Goal: Information Seeking & Learning: Learn about a topic

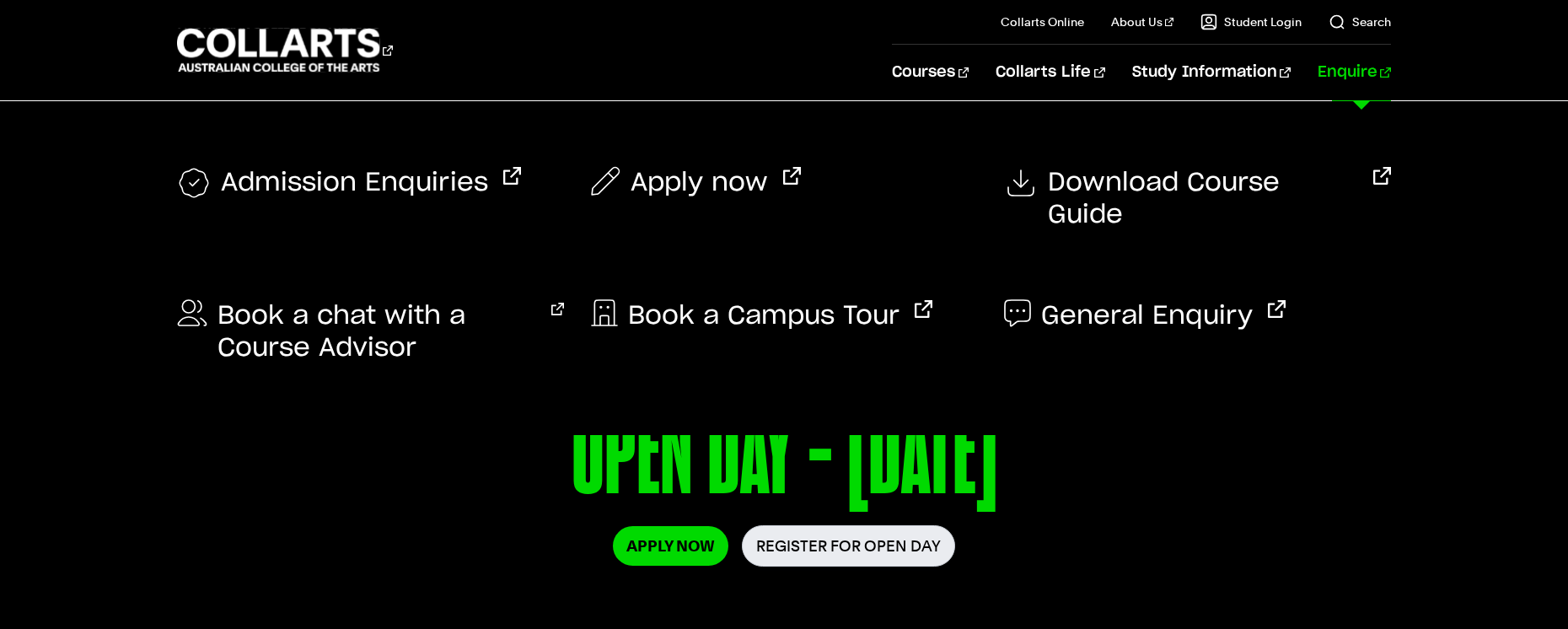
click at [1356, 77] on link "Enquire" at bounding box center [1354, 72] width 73 height 56
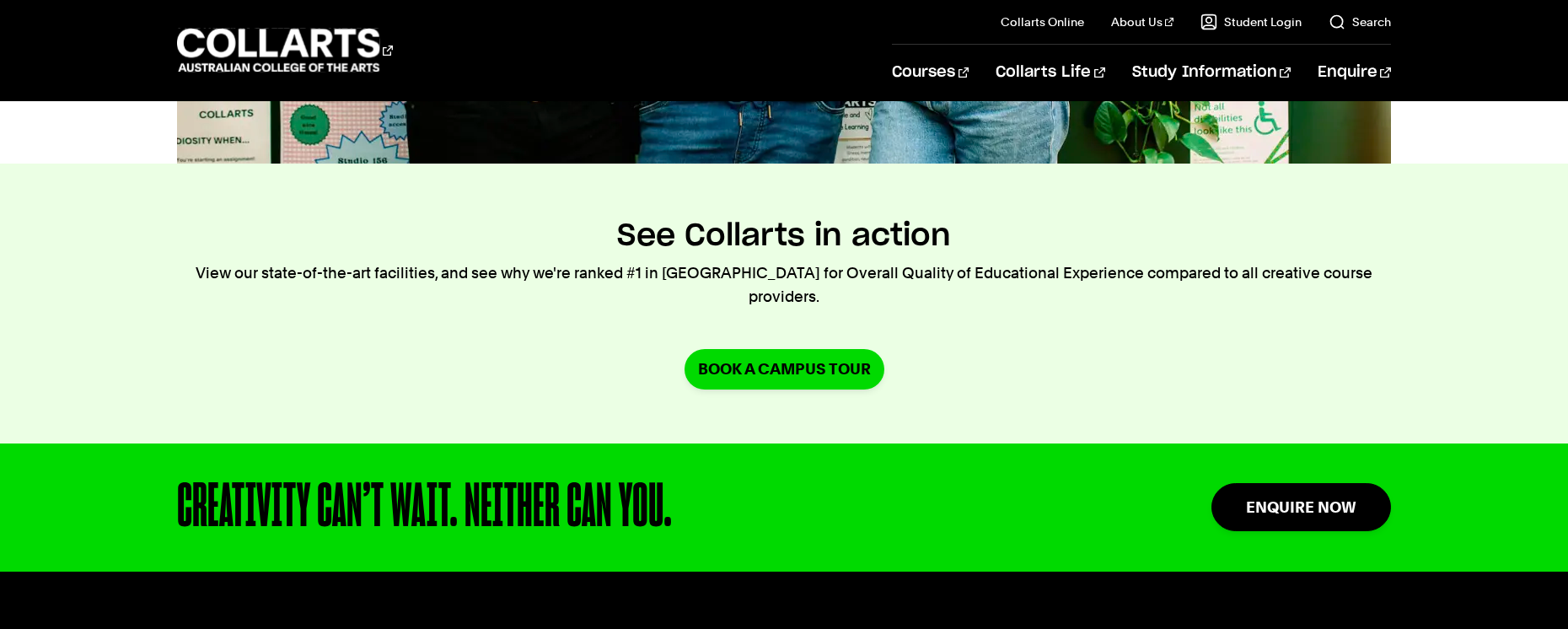
scroll to position [1399, 0]
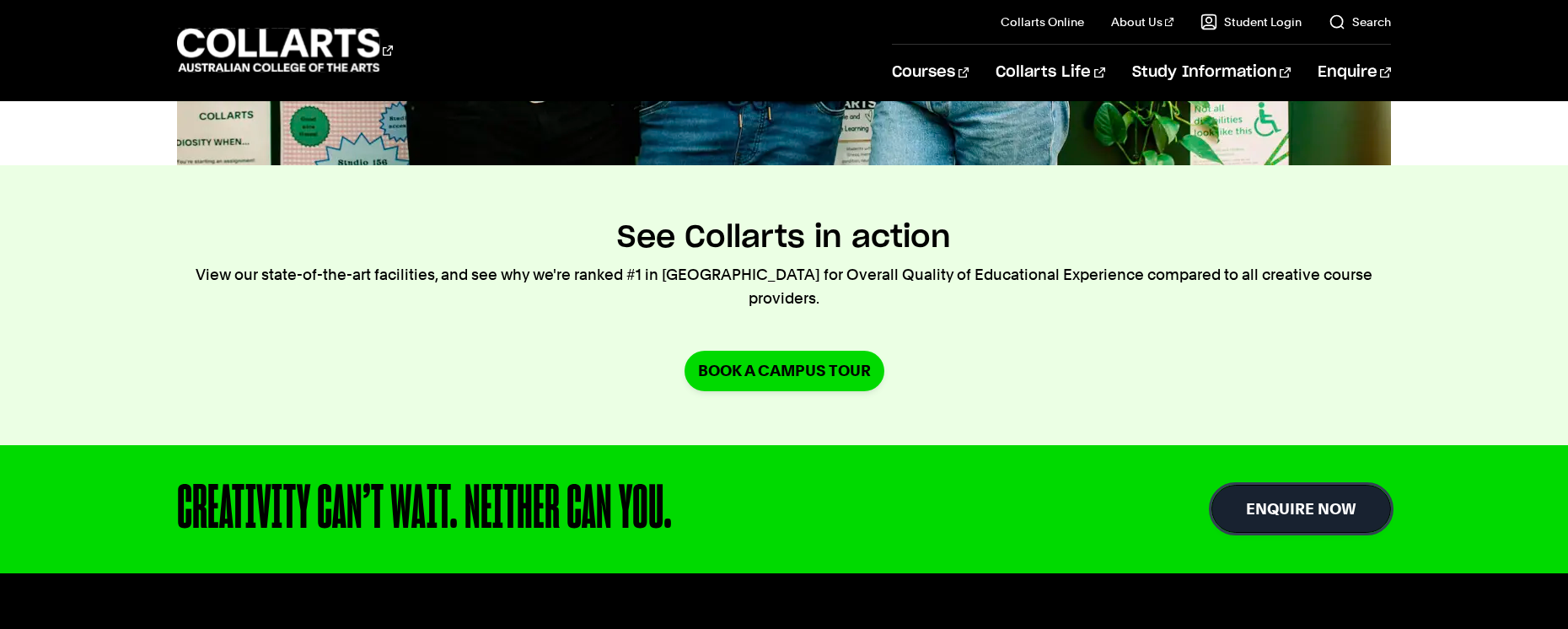
click at [1263, 496] on link "Enquire Now" at bounding box center [1301, 509] width 180 height 48
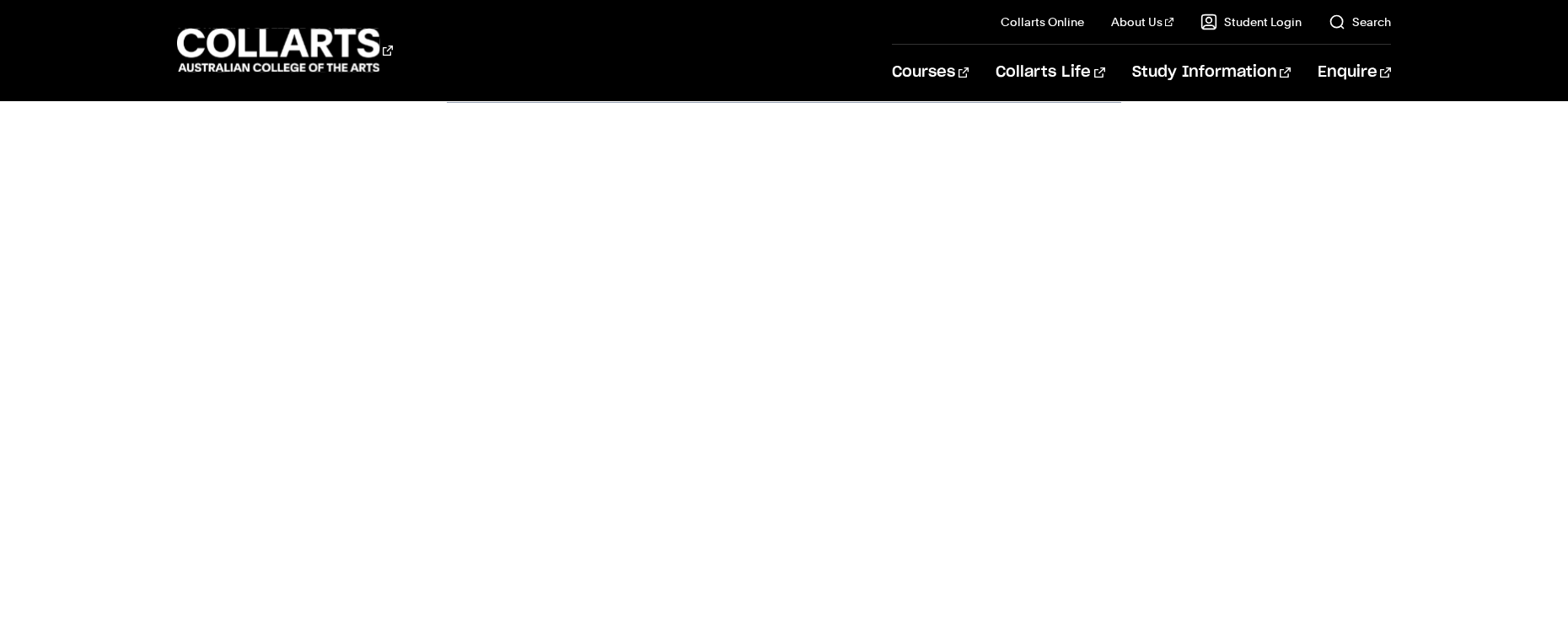
scroll to position [666, 0]
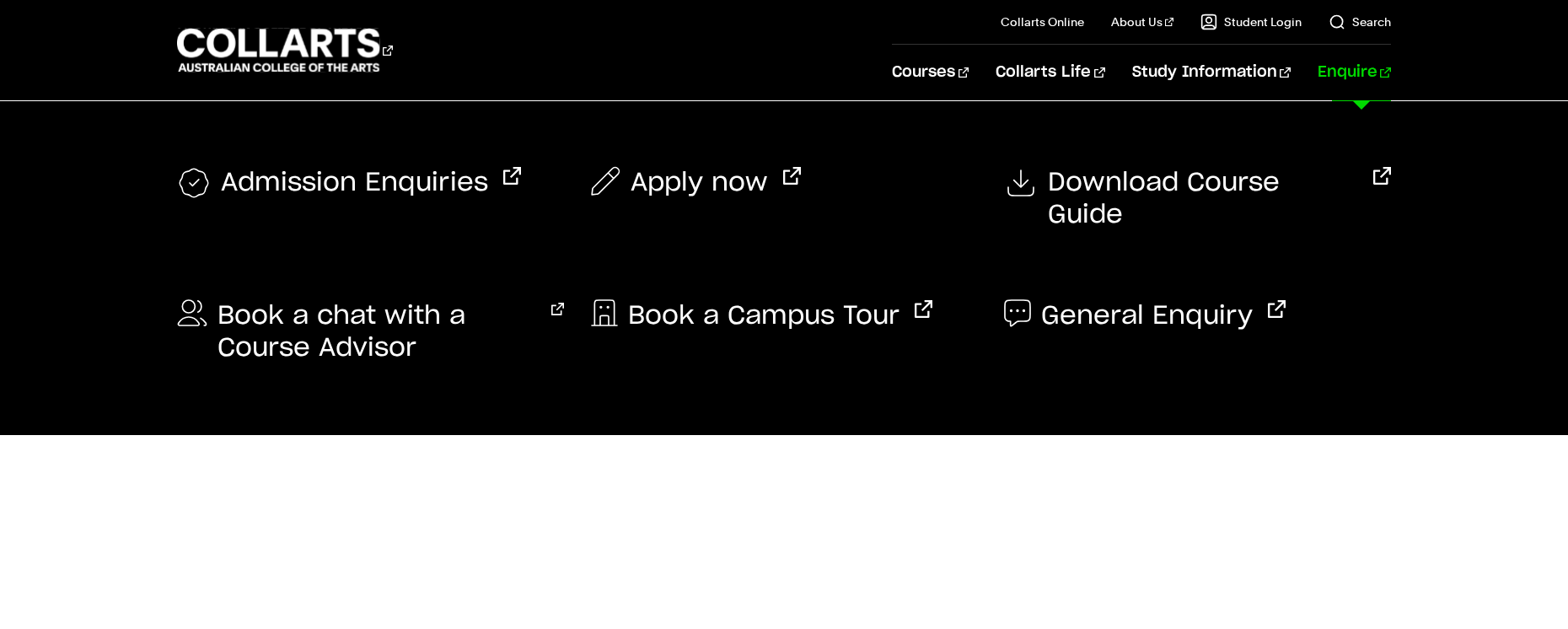
click at [1350, 71] on link "Enquire" at bounding box center [1354, 72] width 73 height 56
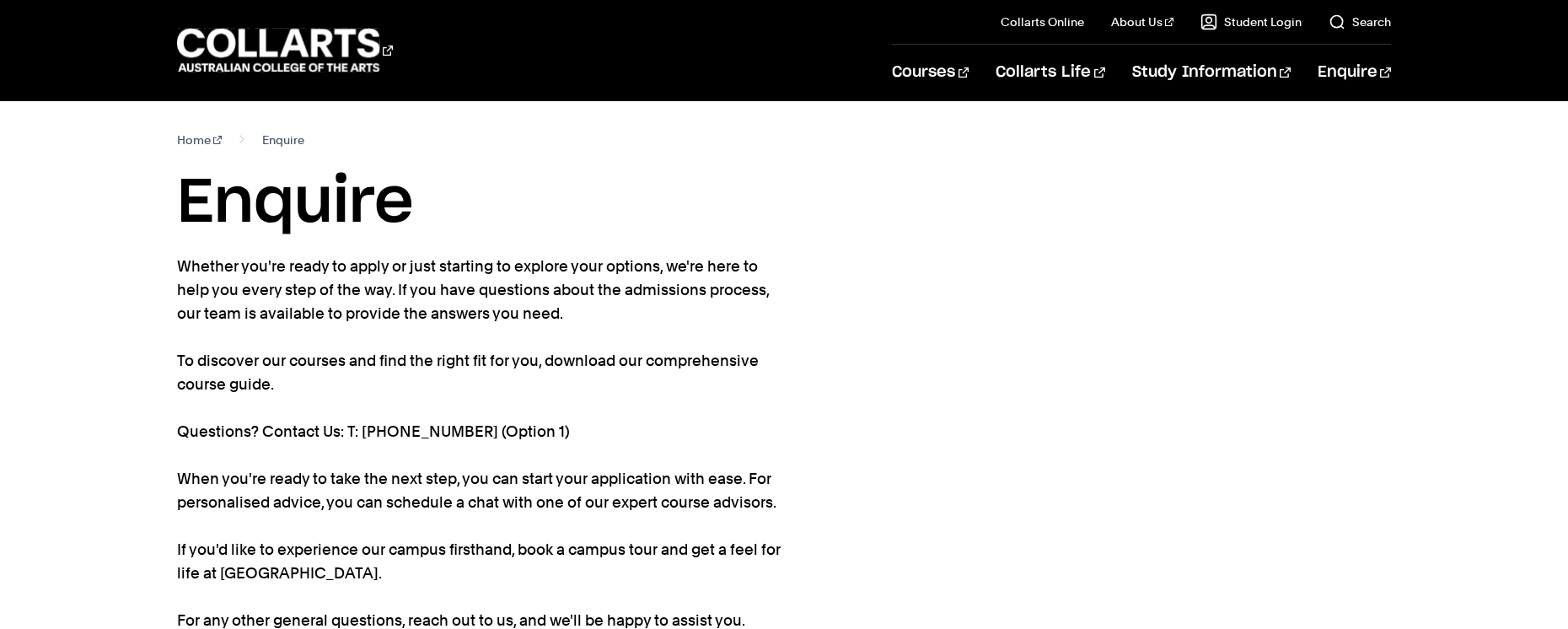
scroll to position [4, 0]
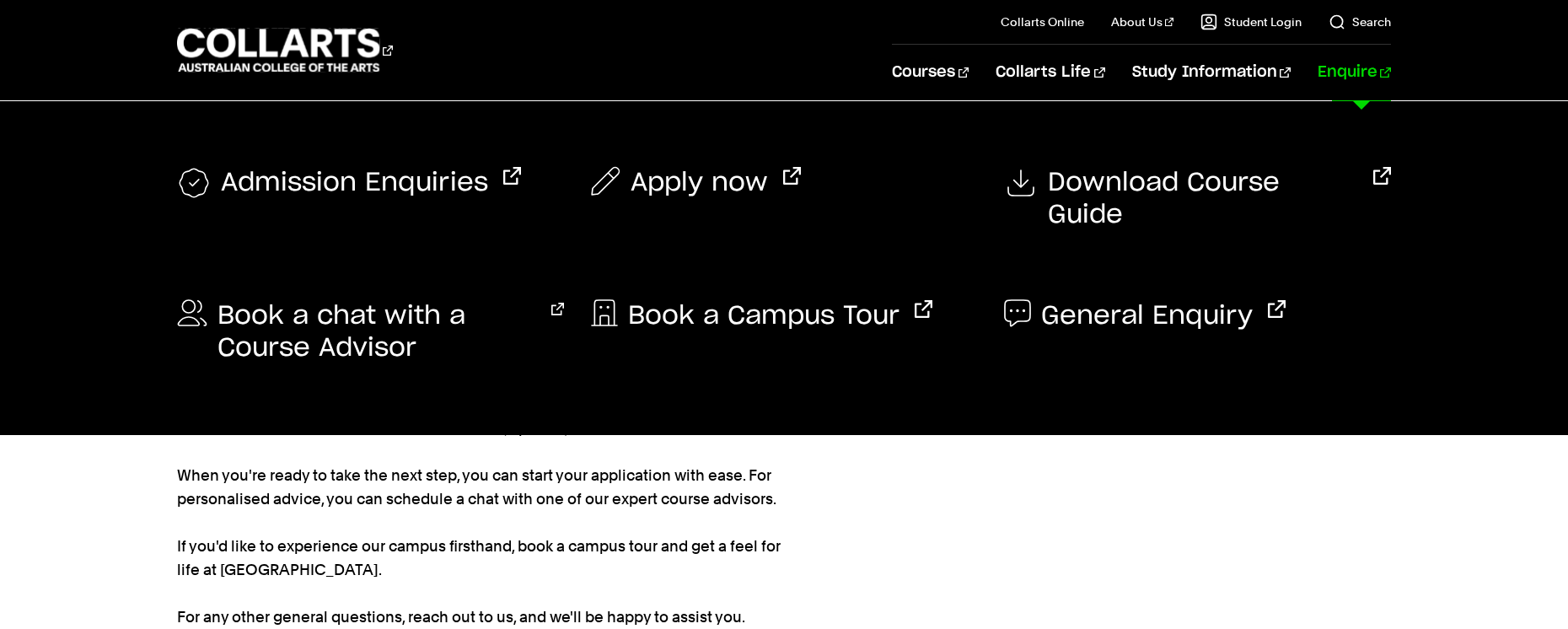
click at [1356, 94] on link "Enquire" at bounding box center [1354, 72] width 73 height 56
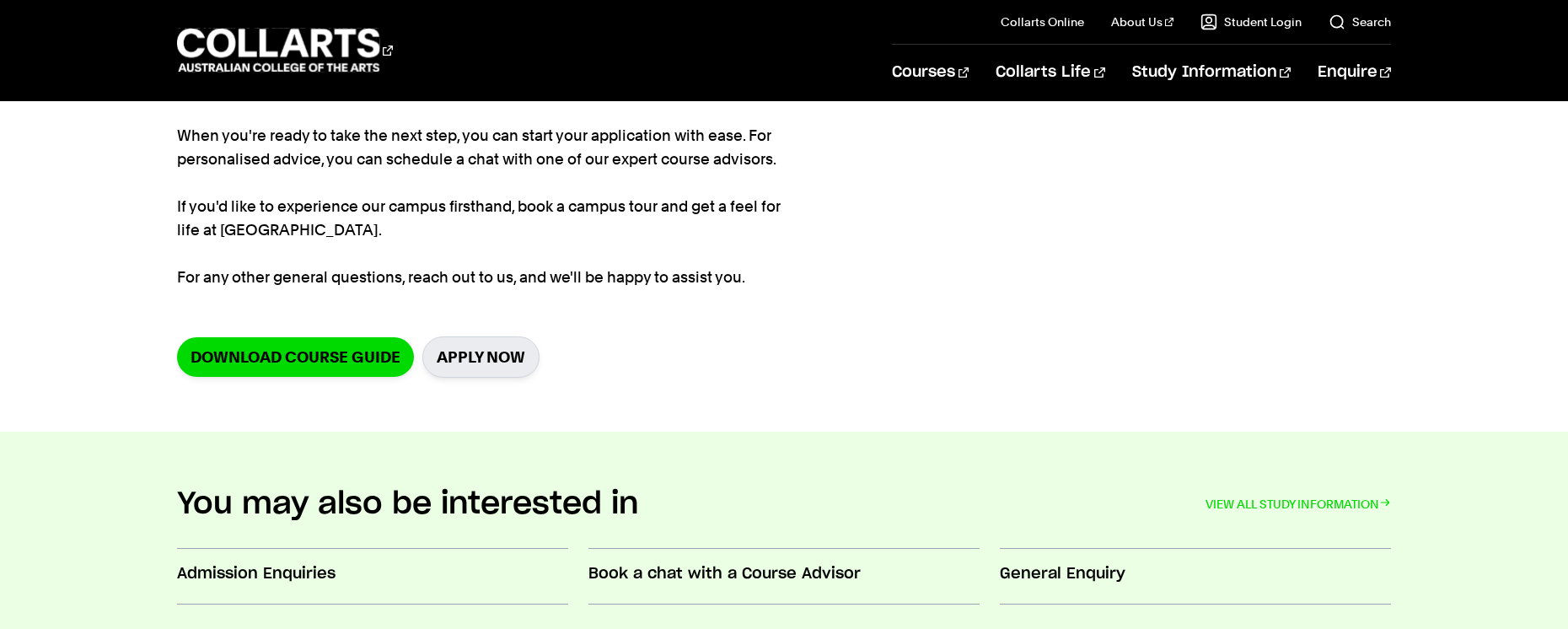
scroll to position [344, 0]
click at [485, 357] on link "Apply Now" at bounding box center [481, 356] width 117 height 41
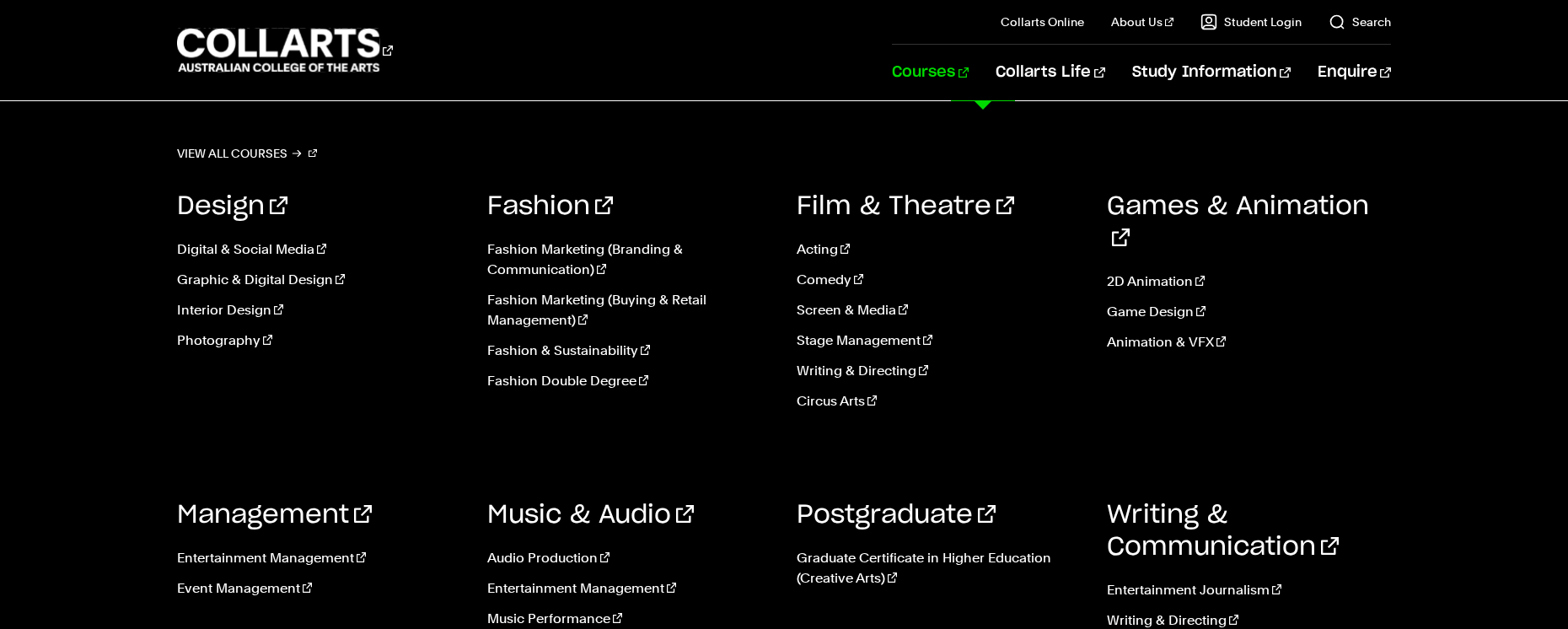
click at [965, 69] on link "Courses" at bounding box center [930, 72] width 77 height 56
click at [862, 313] on link "Screen & Media" at bounding box center [939, 310] width 285 height 20
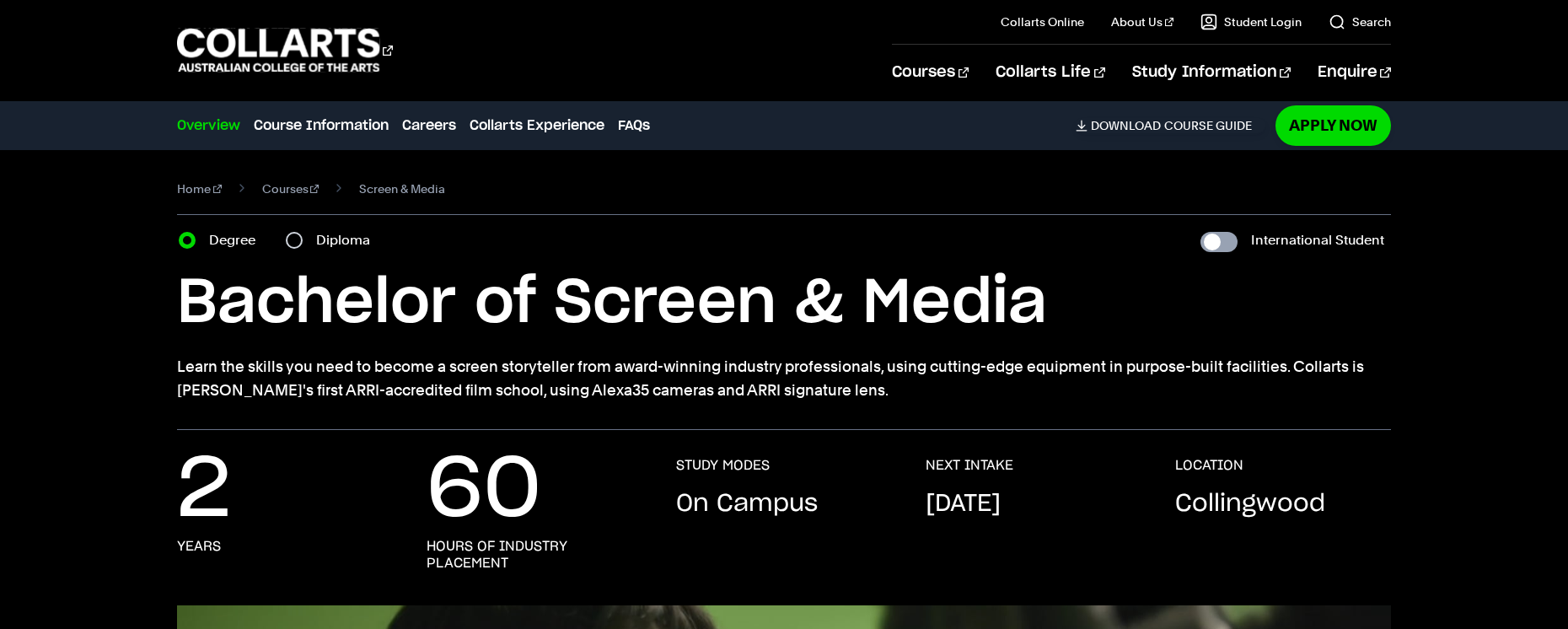
click at [1232, 243] on input "International Student" at bounding box center [1219, 242] width 37 height 20
checkbox input "true"
click at [298, 240] on input "Diploma" at bounding box center [294, 240] width 16 height 16
radio input "true"
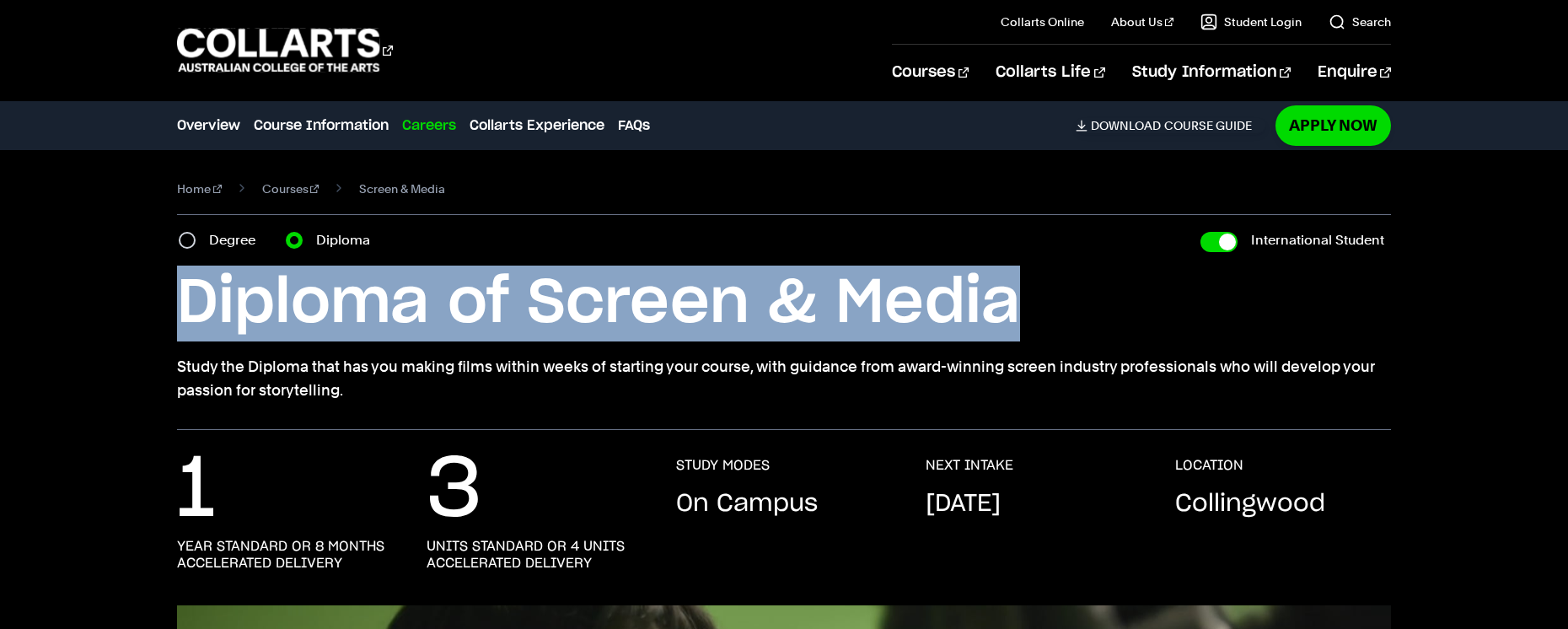
drag, startPoint x: 175, startPoint y: 308, endPoint x: 1004, endPoint y: 312, distance: 829.0
click at [1004, 312] on div "Home Courses Screen & Media Course variant Degree Diploma International Student…" at bounding box center [784, 290] width 1480 height 280
copy h1 "Diploma of Screen & Media"
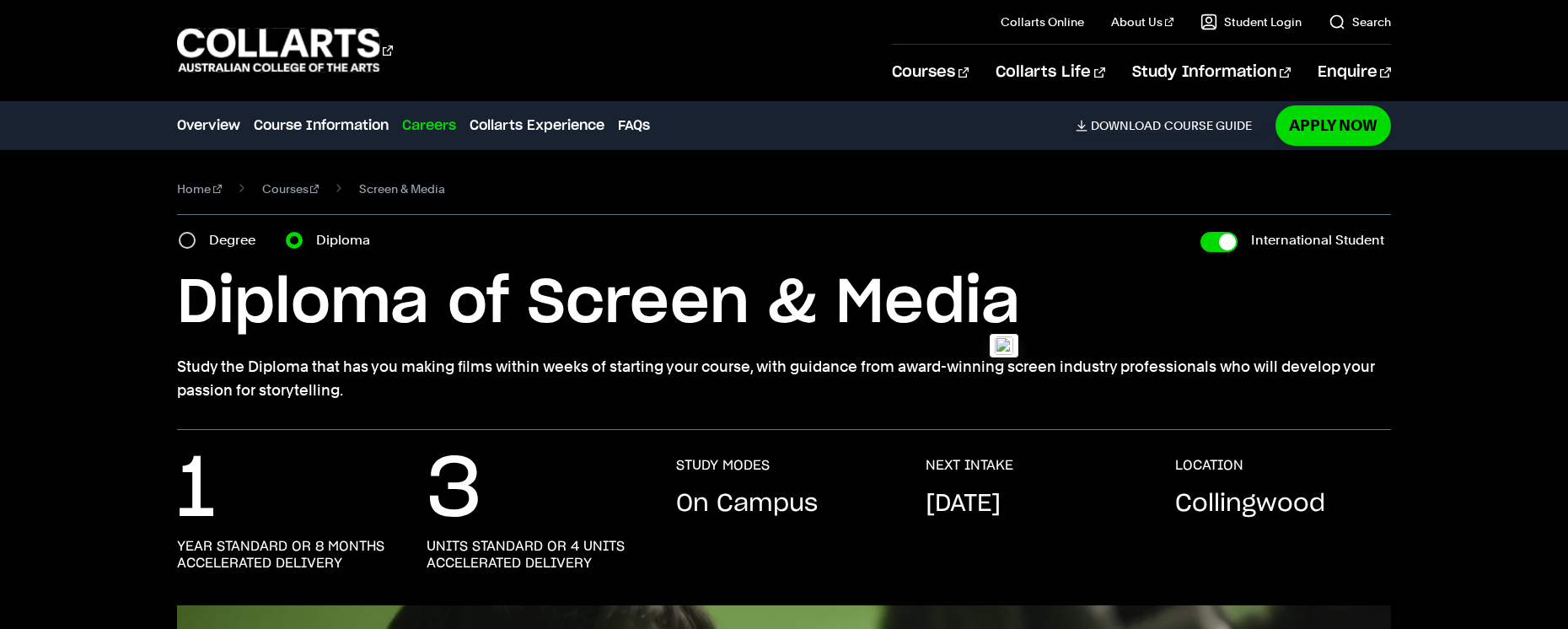
click at [1431, 486] on div "1 year standard or 8 months accelerated delivery 3 units standard or 4 units ac…" at bounding box center [784, 531] width 1480 height 148
click at [281, 192] on link "Courses" at bounding box center [291, 189] width 58 height 24
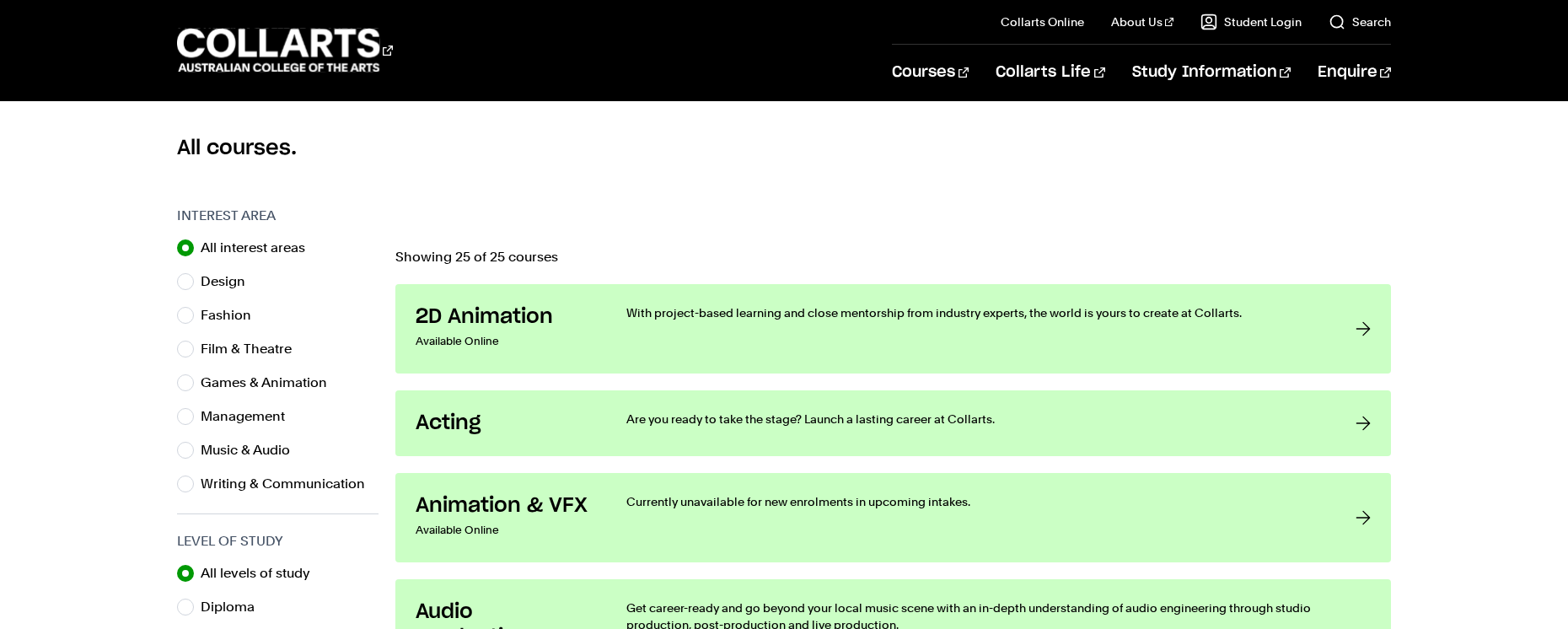
scroll to position [454, 0]
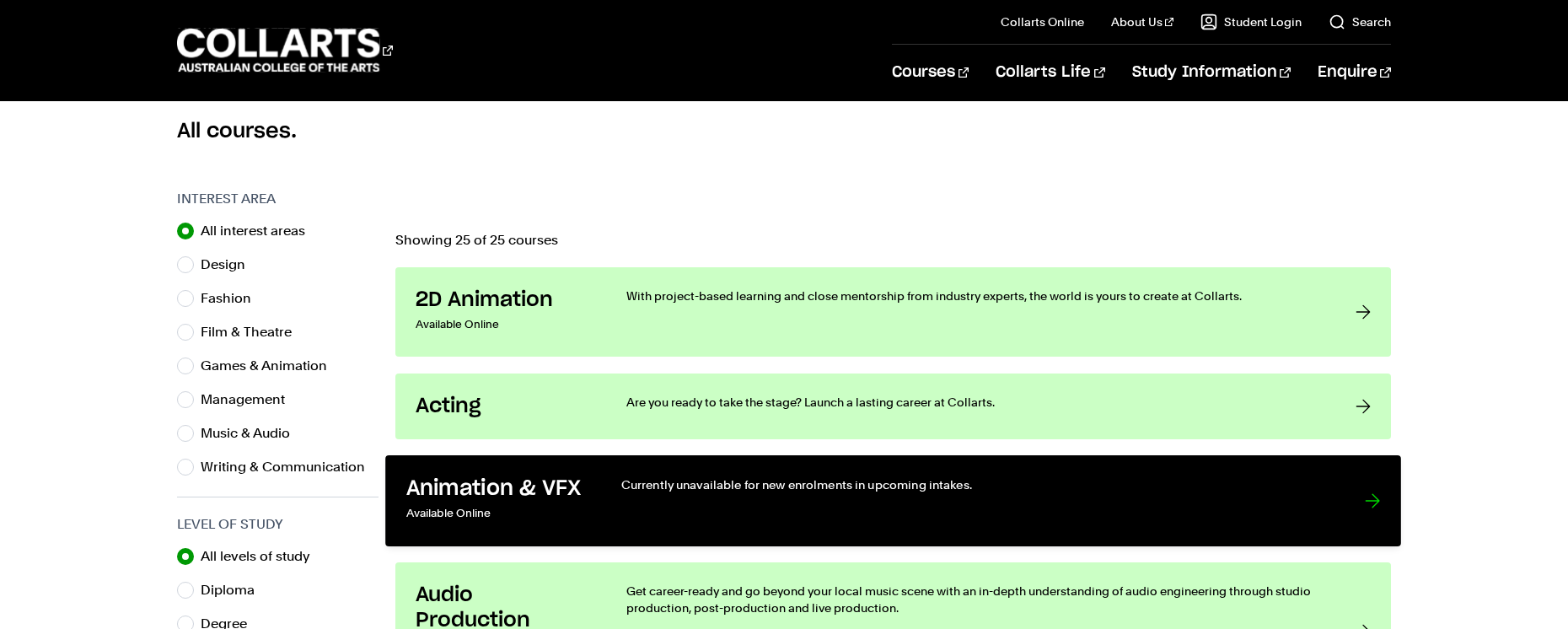
click at [1093, 504] on div "Currently unavailable for new enrolments in upcoming intakes." at bounding box center [976, 501] width 709 height 49
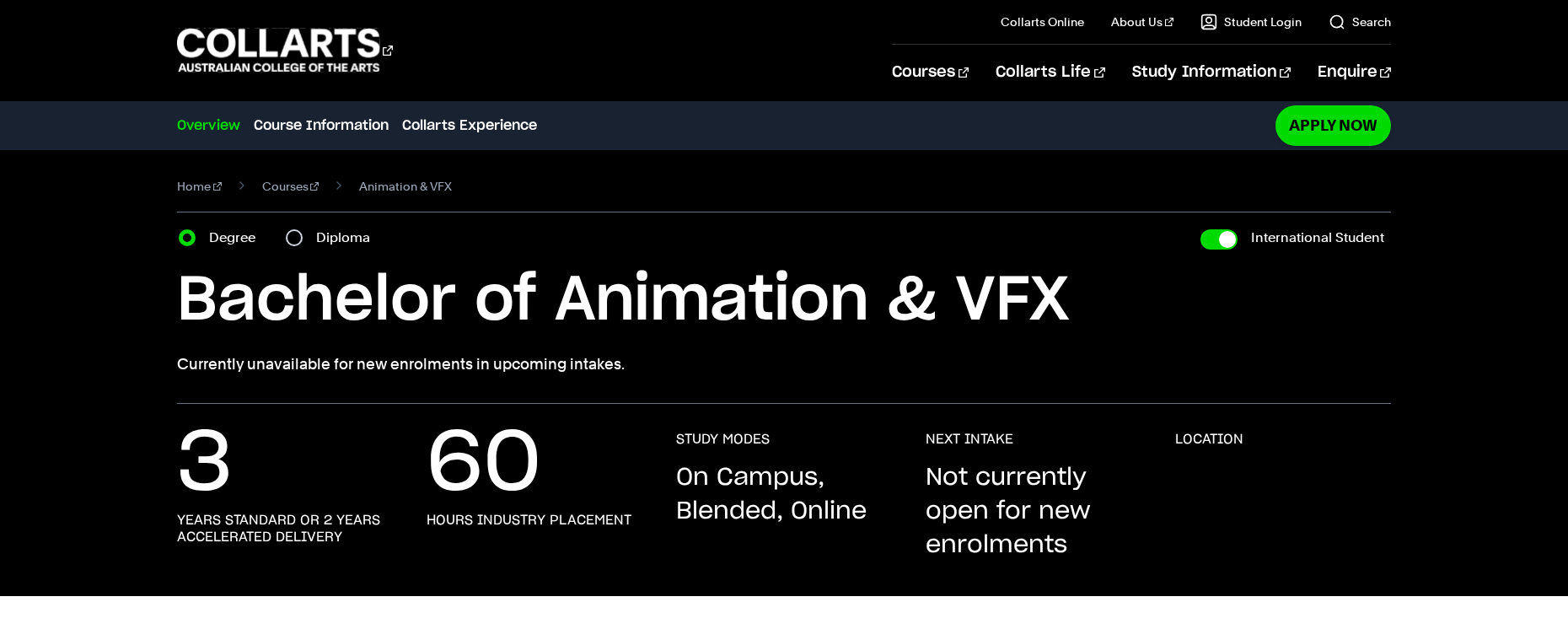
scroll to position [4, 0]
click at [291, 246] on div "Diploma" at bounding box center [333, 237] width 94 height 24
click at [289, 240] on input "Diploma" at bounding box center [294, 237] width 16 height 16
radio input "true"
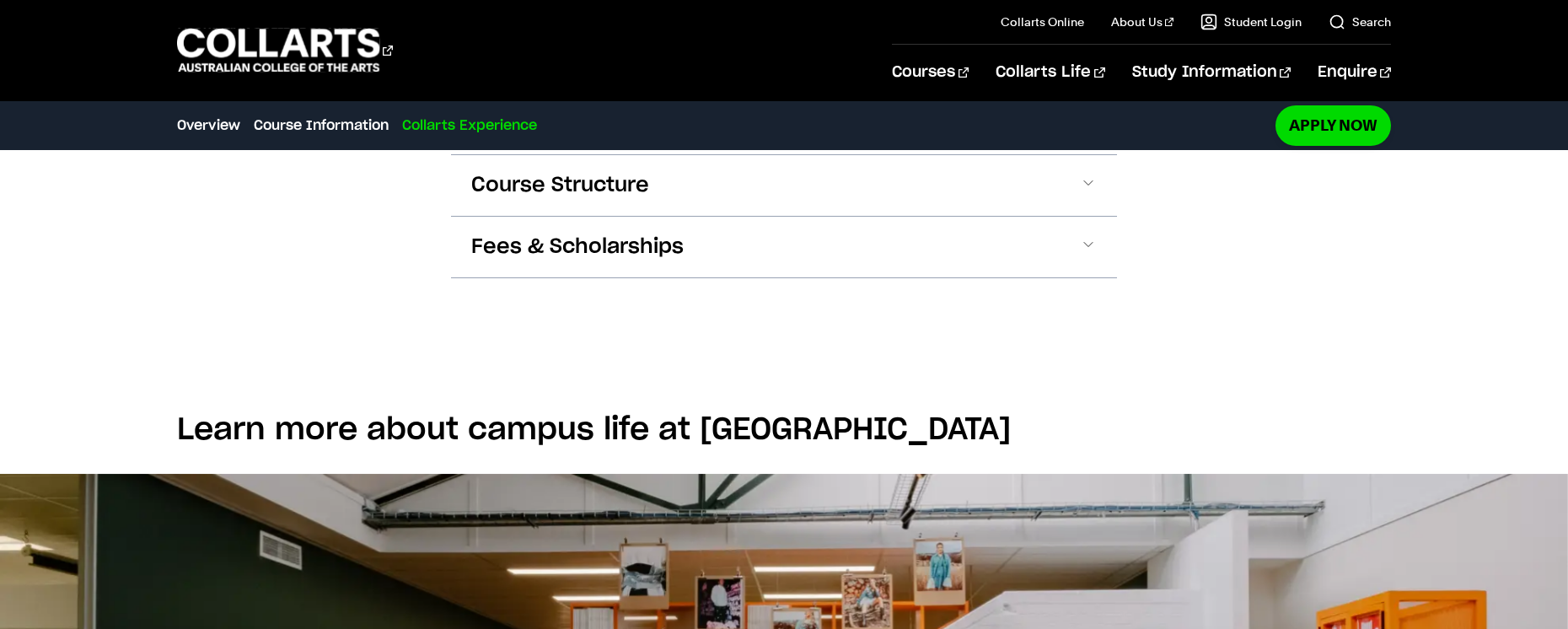
scroll to position [394, 0]
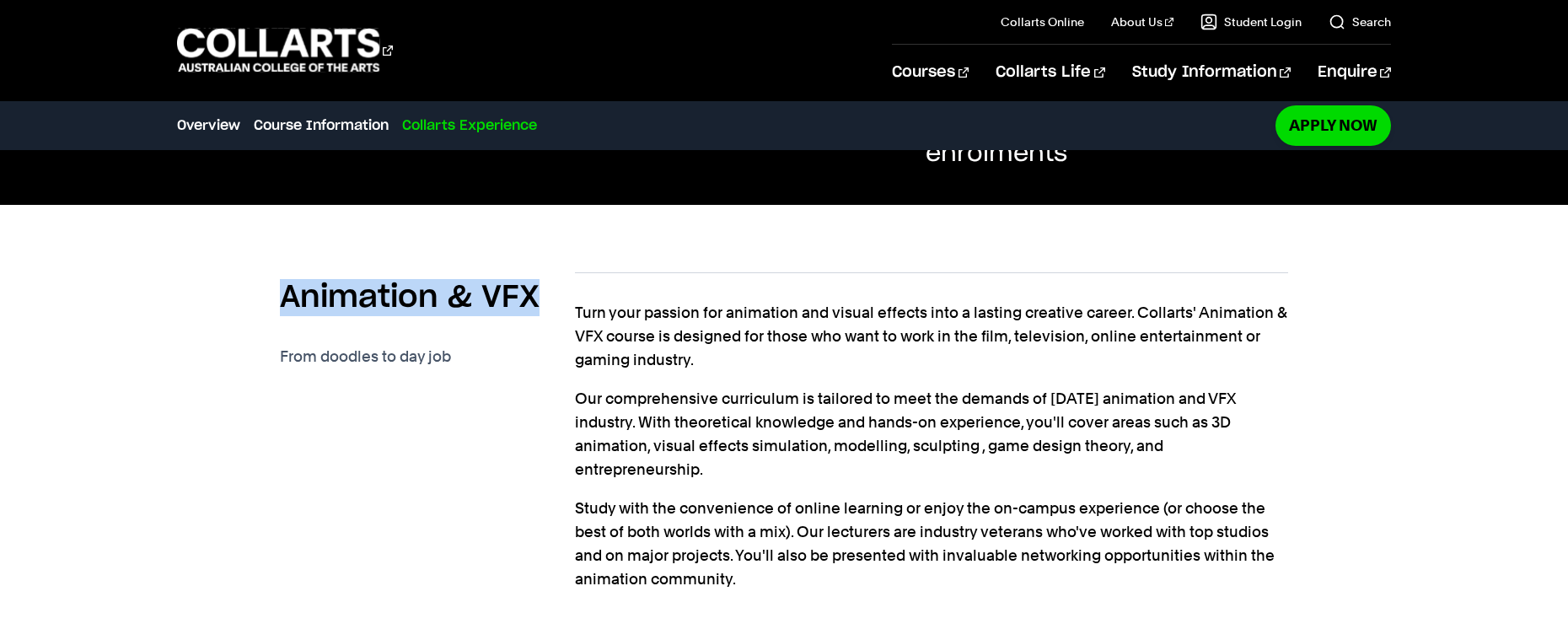
drag, startPoint x: 295, startPoint y: 290, endPoint x: 531, endPoint y: 305, distance: 236.5
click at [531, 305] on div "Animation & VFX From doodles to day job Turn your passion for animation and vis…" at bounding box center [784, 436] width 1214 height 381
copy h2 "Animation & VFX"
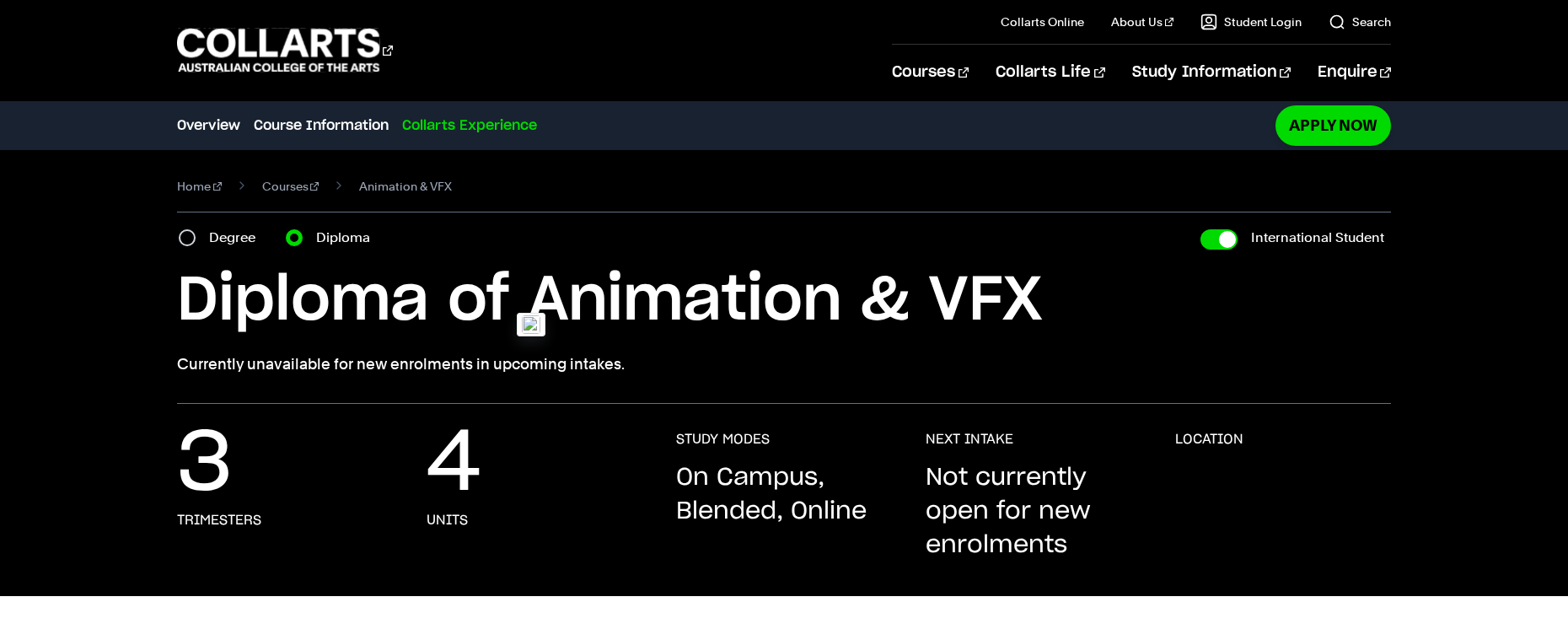
scroll to position [4, 0]
click at [266, 185] on link "Courses" at bounding box center [291, 186] width 58 height 24
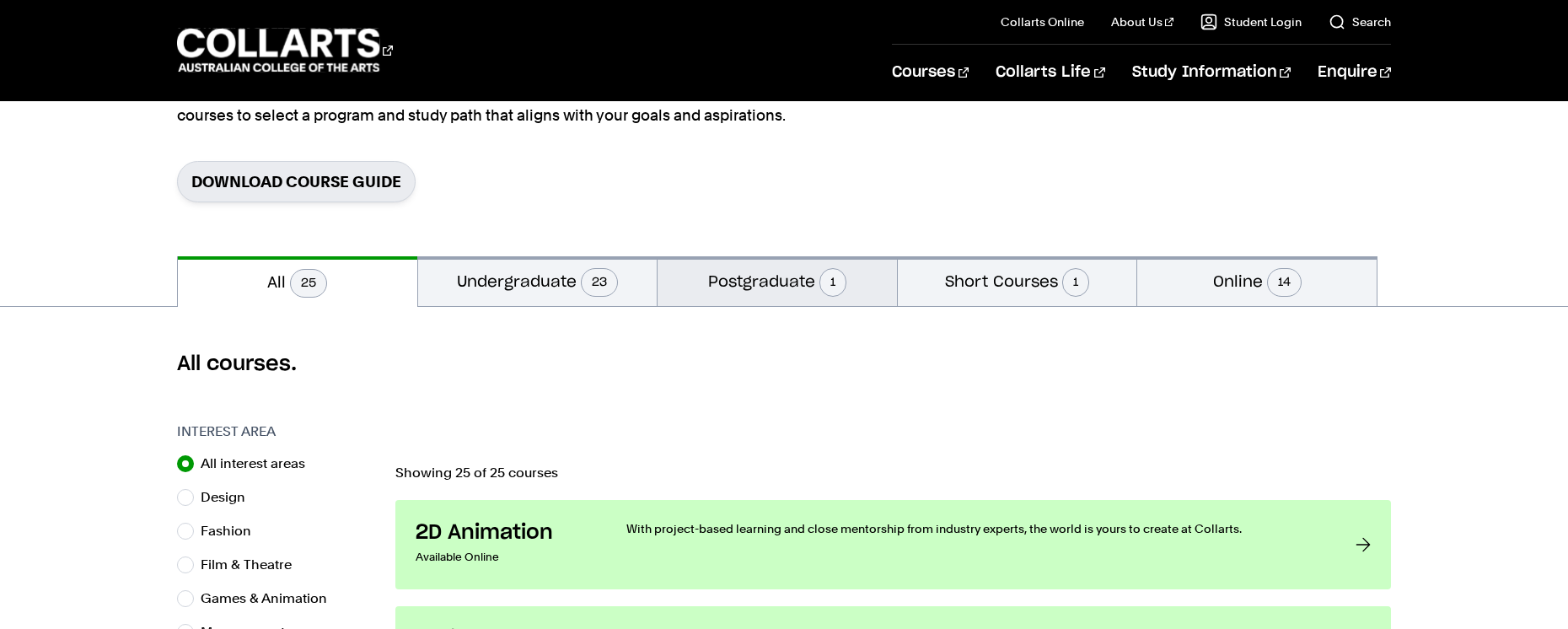
scroll to position [260, 0]
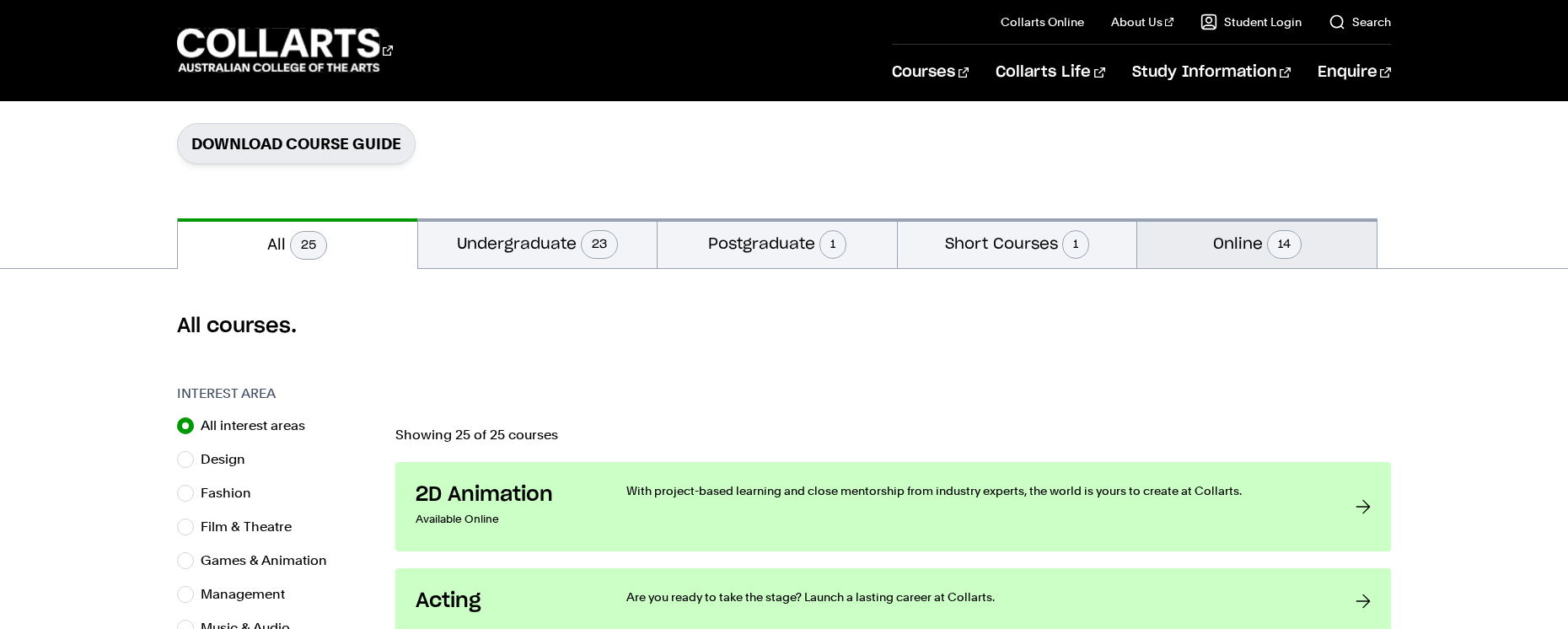
click at [1232, 246] on button "Online 14" at bounding box center [1257, 243] width 239 height 49
radio input "false"
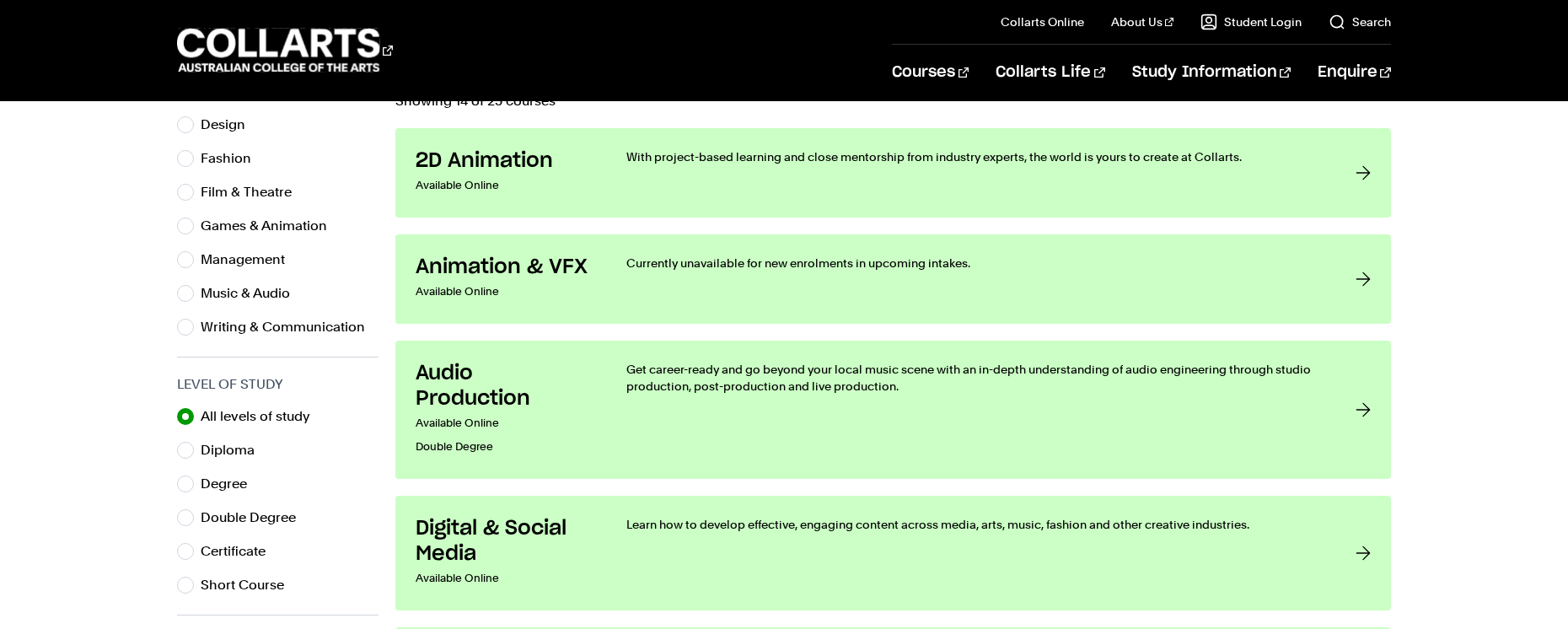
scroll to position [718, 0]
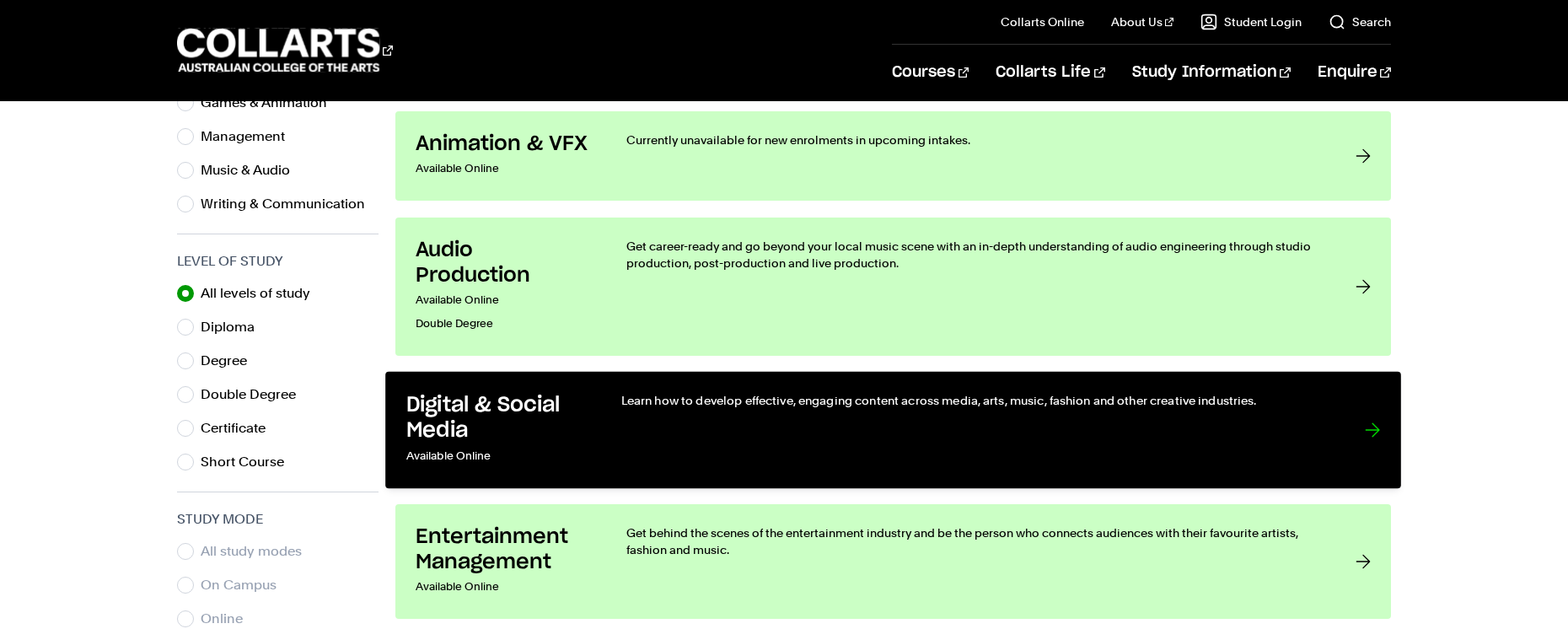
click at [518, 406] on h3 "Digital & Social Media" at bounding box center [496, 418] width 180 height 51
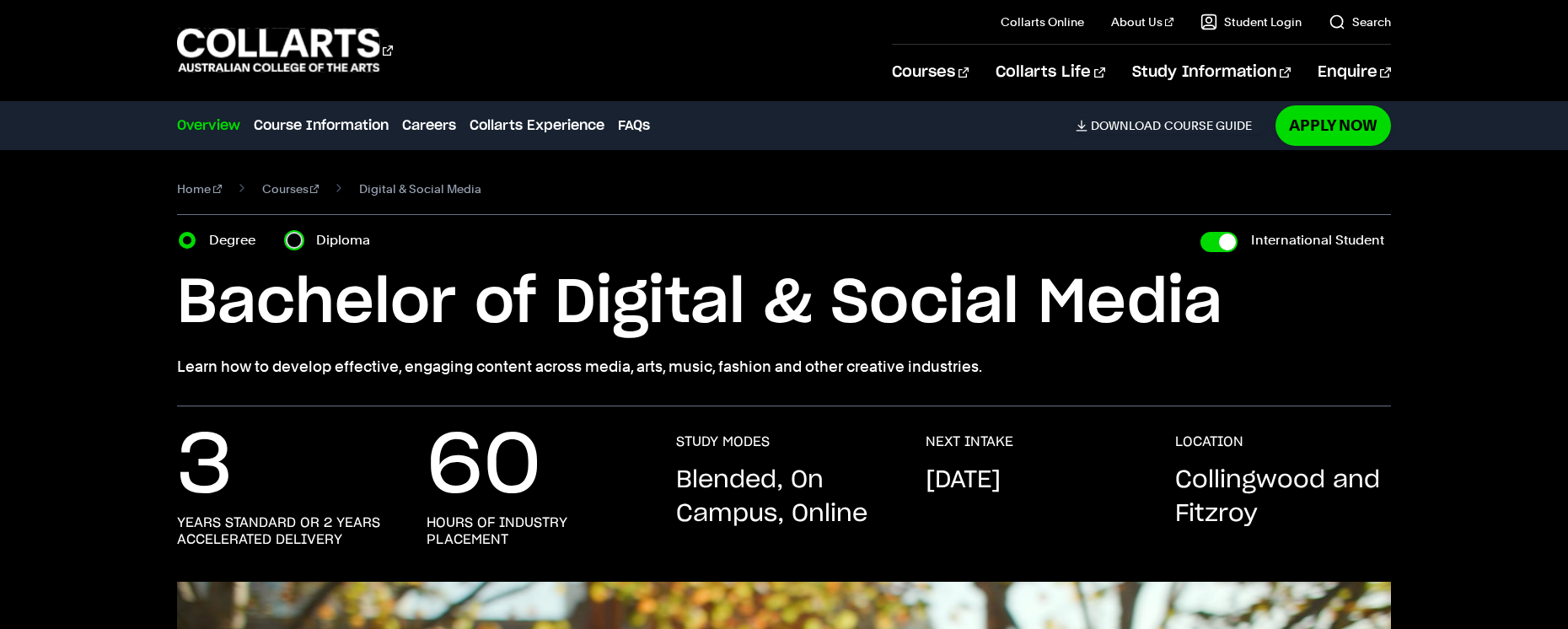
click at [295, 241] on input "Diploma" at bounding box center [294, 240] width 16 height 16
radio input "true"
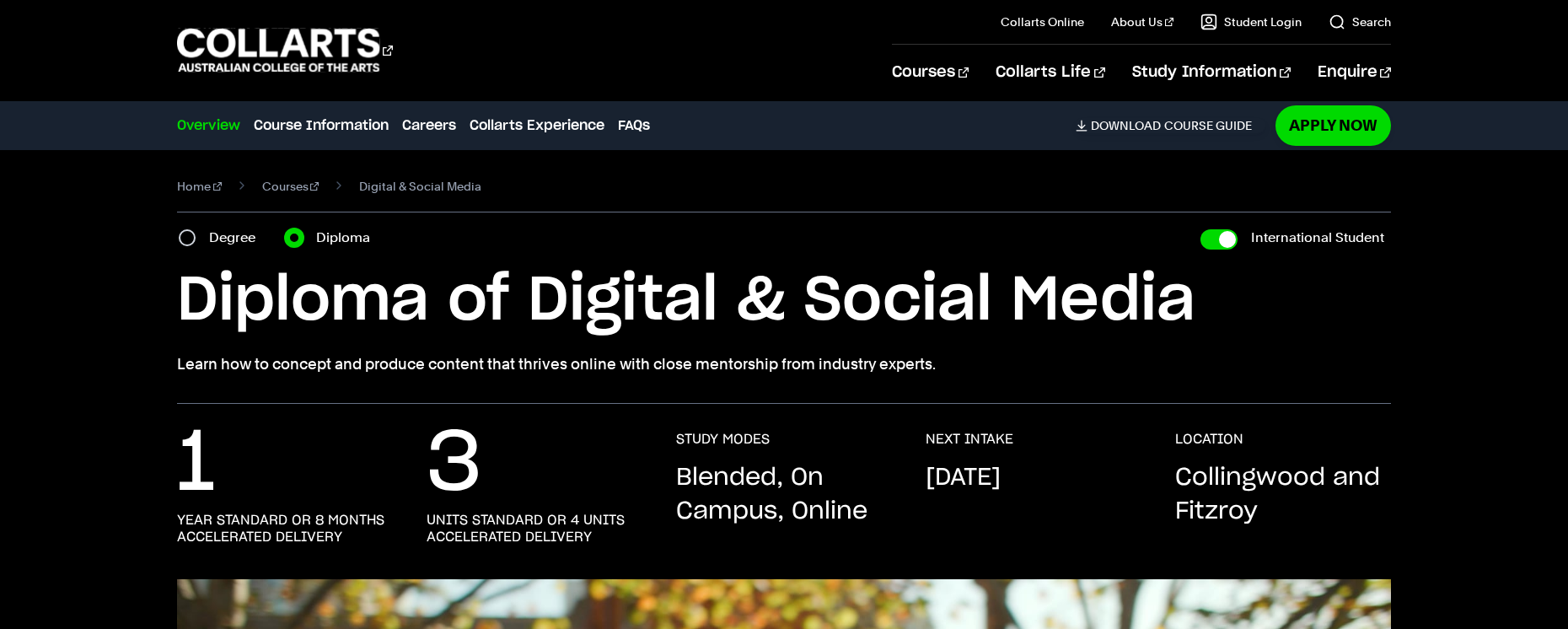
scroll to position [4, 0]
click at [285, 191] on link "Courses" at bounding box center [291, 186] width 58 height 24
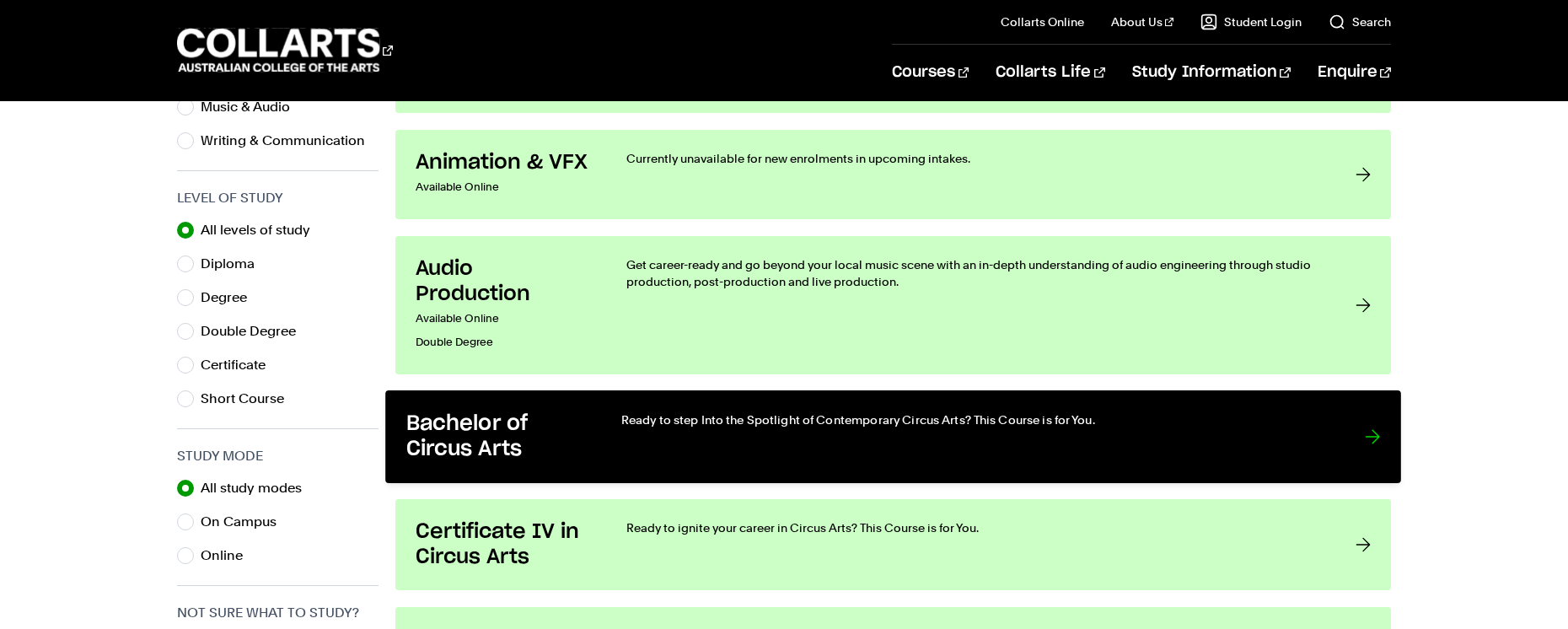
scroll to position [830, 0]
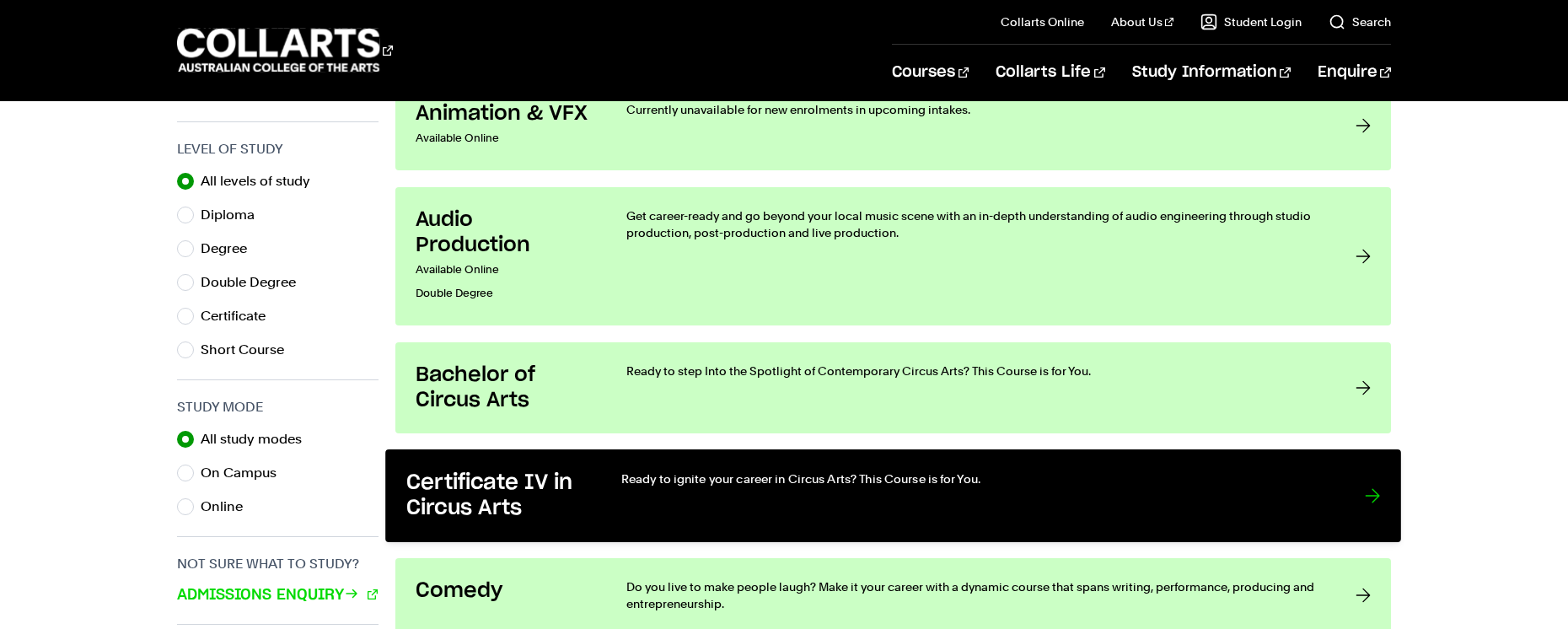
click at [802, 495] on div "Ready to ignite your career in Circus Arts? This Course is for You." at bounding box center [976, 496] width 709 height 51
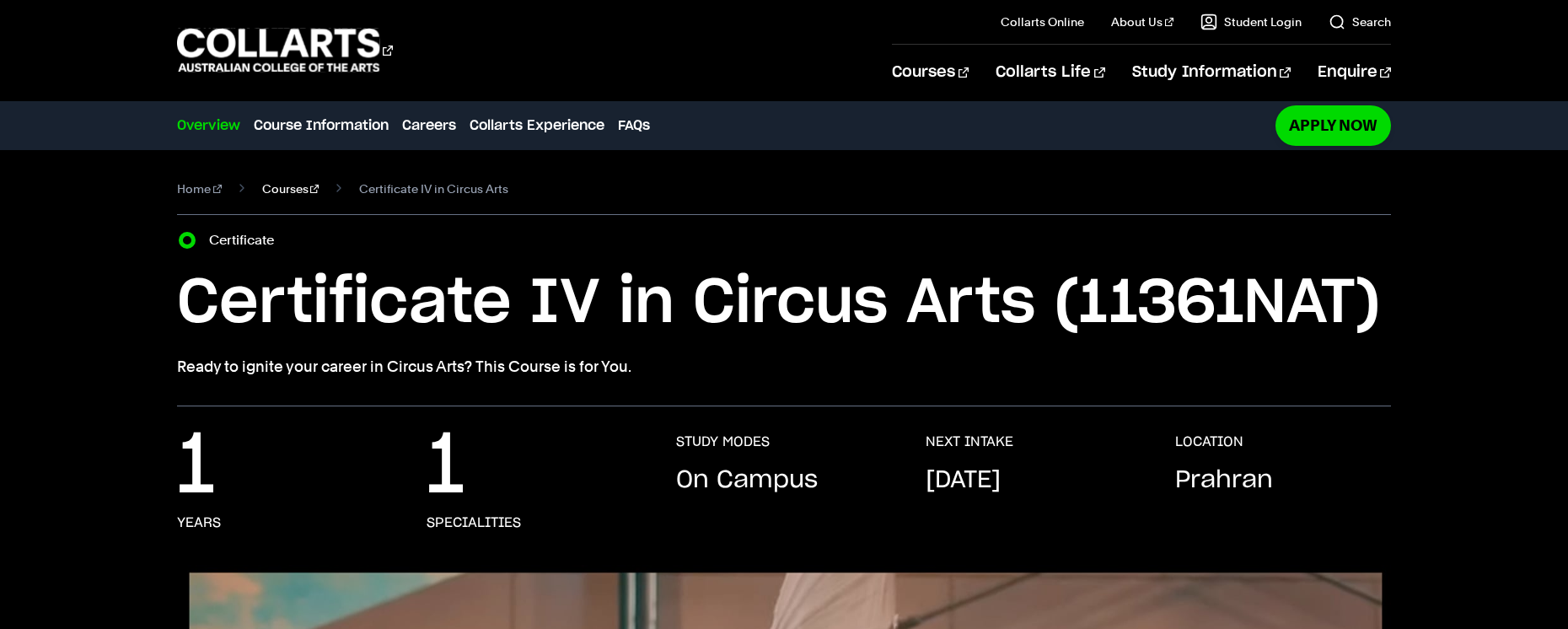
click at [283, 189] on link "Courses" at bounding box center [291, 189] width 58 height 24
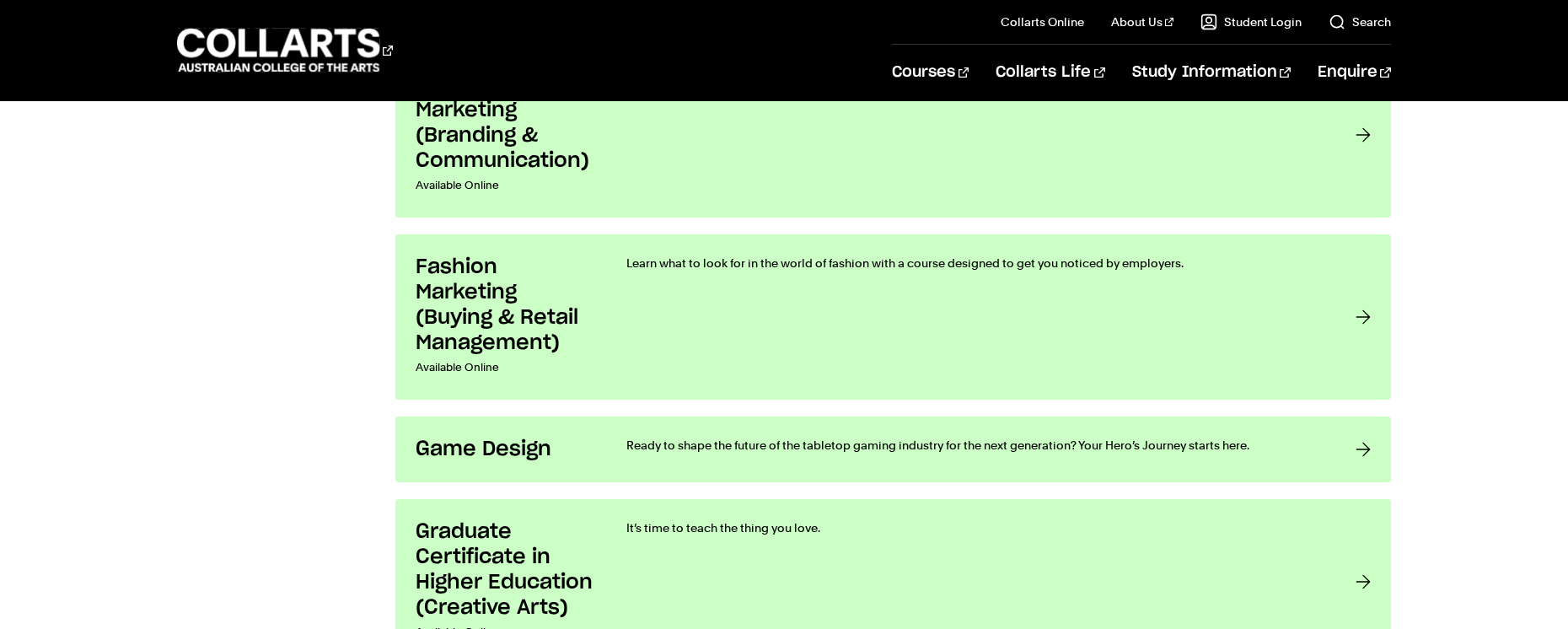
scroll to position [2194, 0]
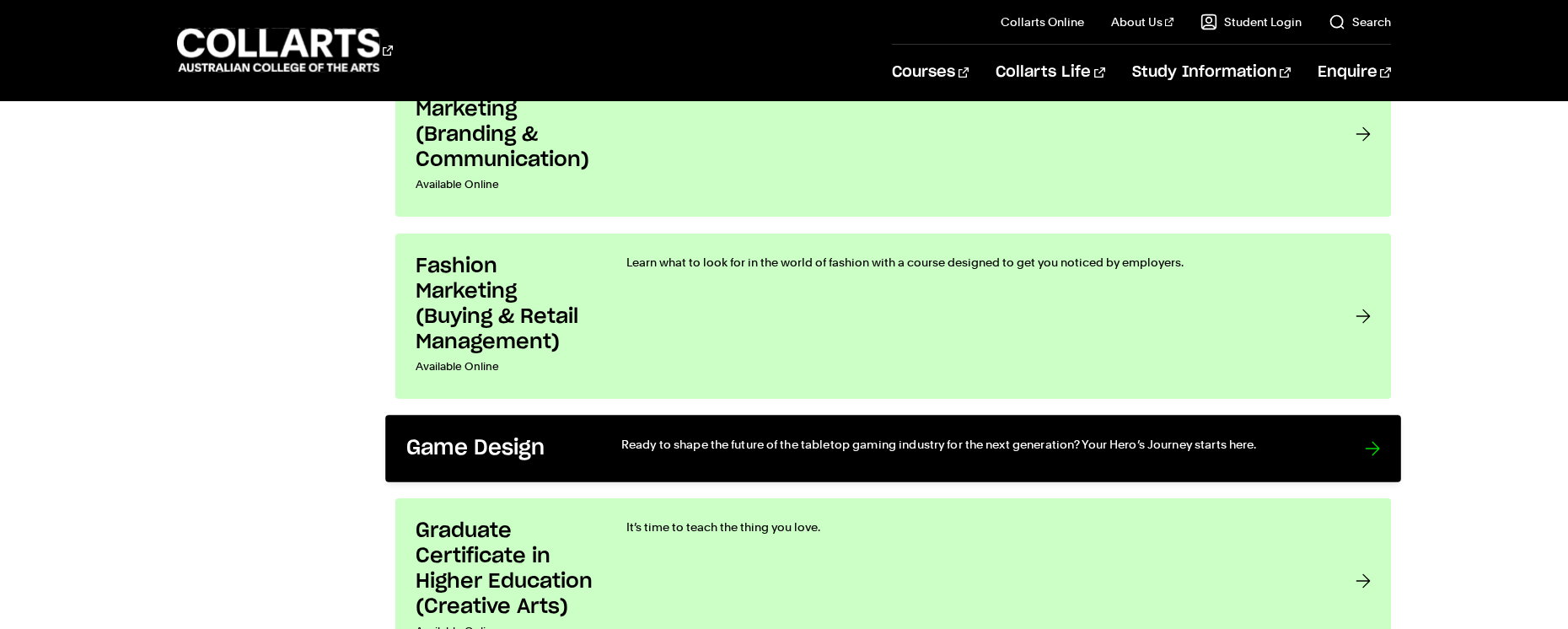
click at [1162, 453] on div "Ready to shape the future of the tabletop gaming industry for the next generati…" at bounding box center [976, 449] width 709 height 27
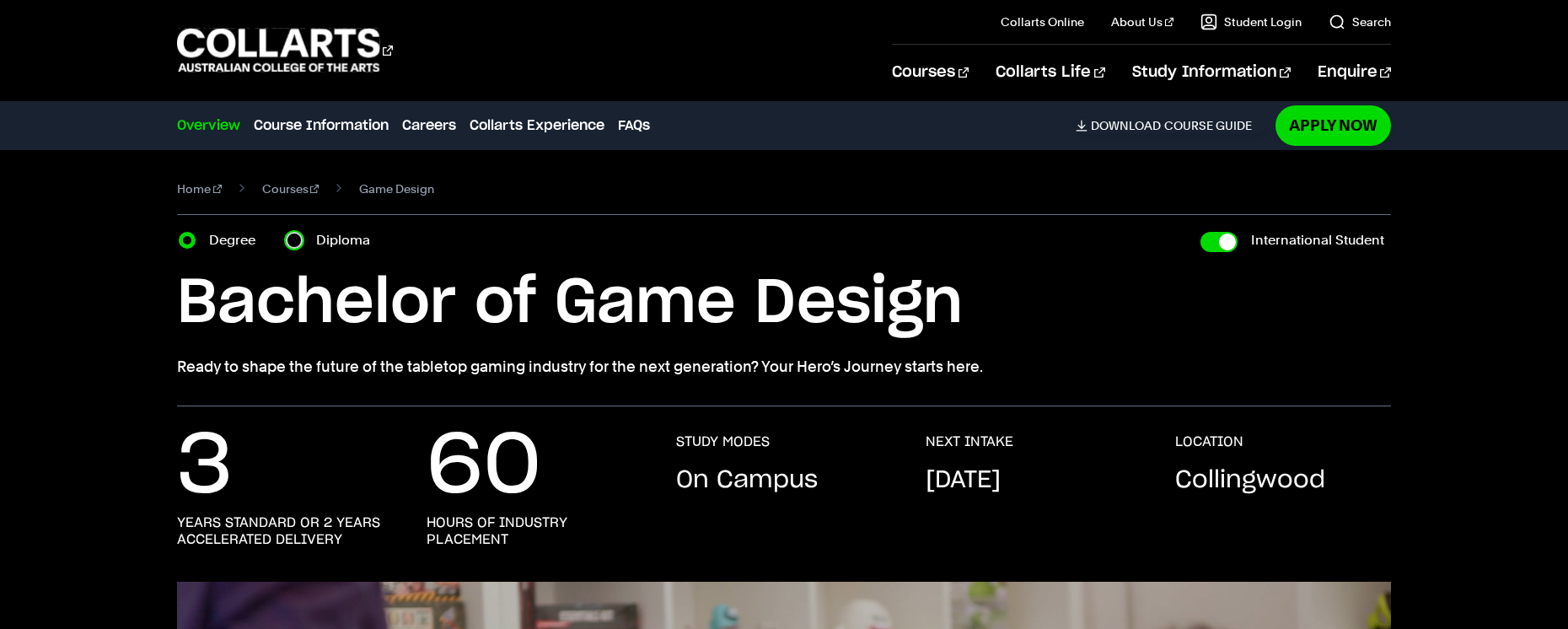
click at [297, 243] on input "Diploma" at bounding box center [294, 240] width 16 height 16
radio input "true"
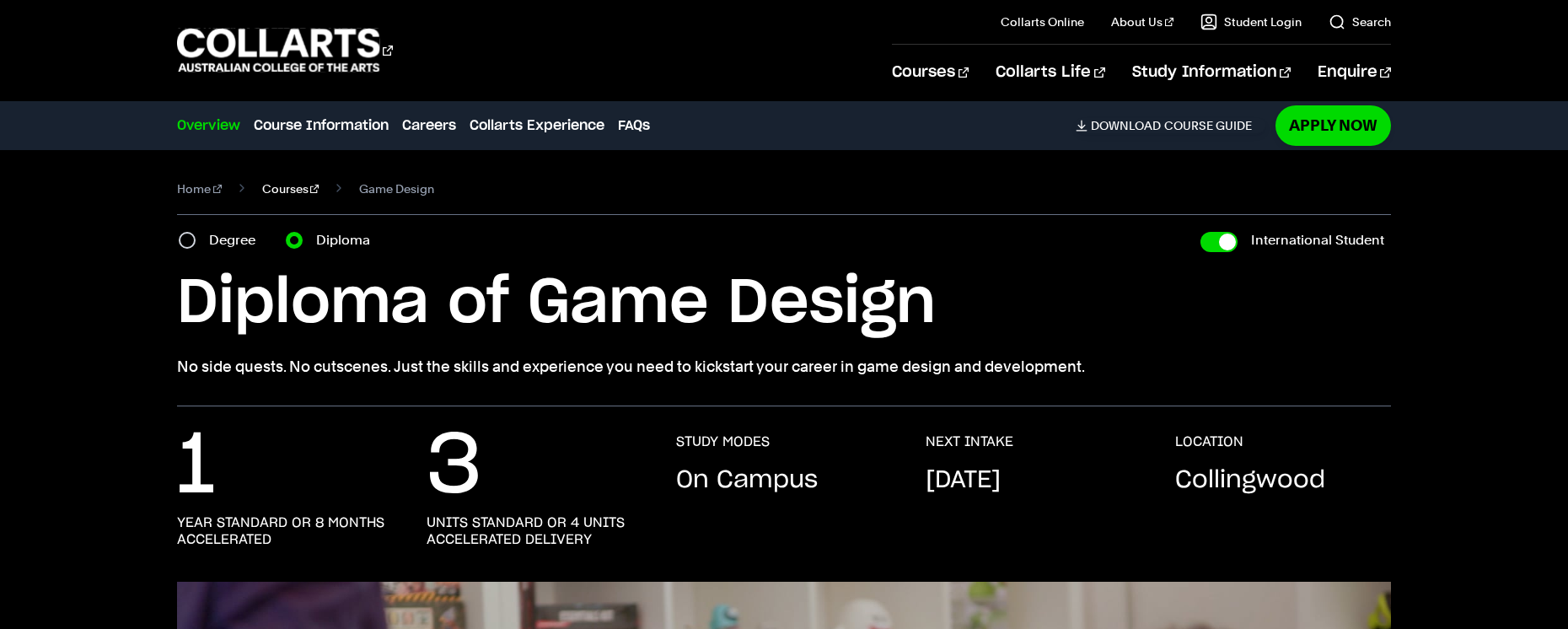
click at [275, 190] on link "Courses" at bounding box center [291, 189] width 58 height 24
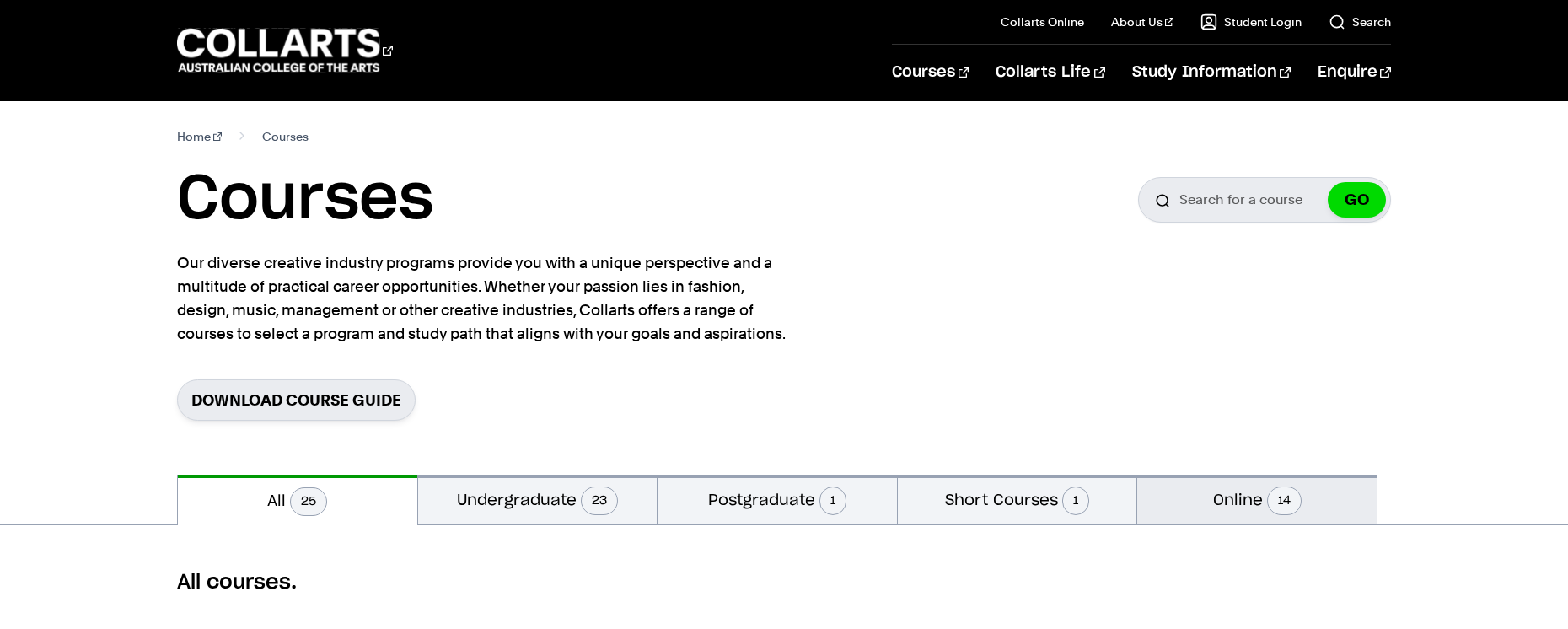
click at [1222, 505] on button "Online 14" at bounding box center [1257, 500] width 239 height 49
radio input "false"
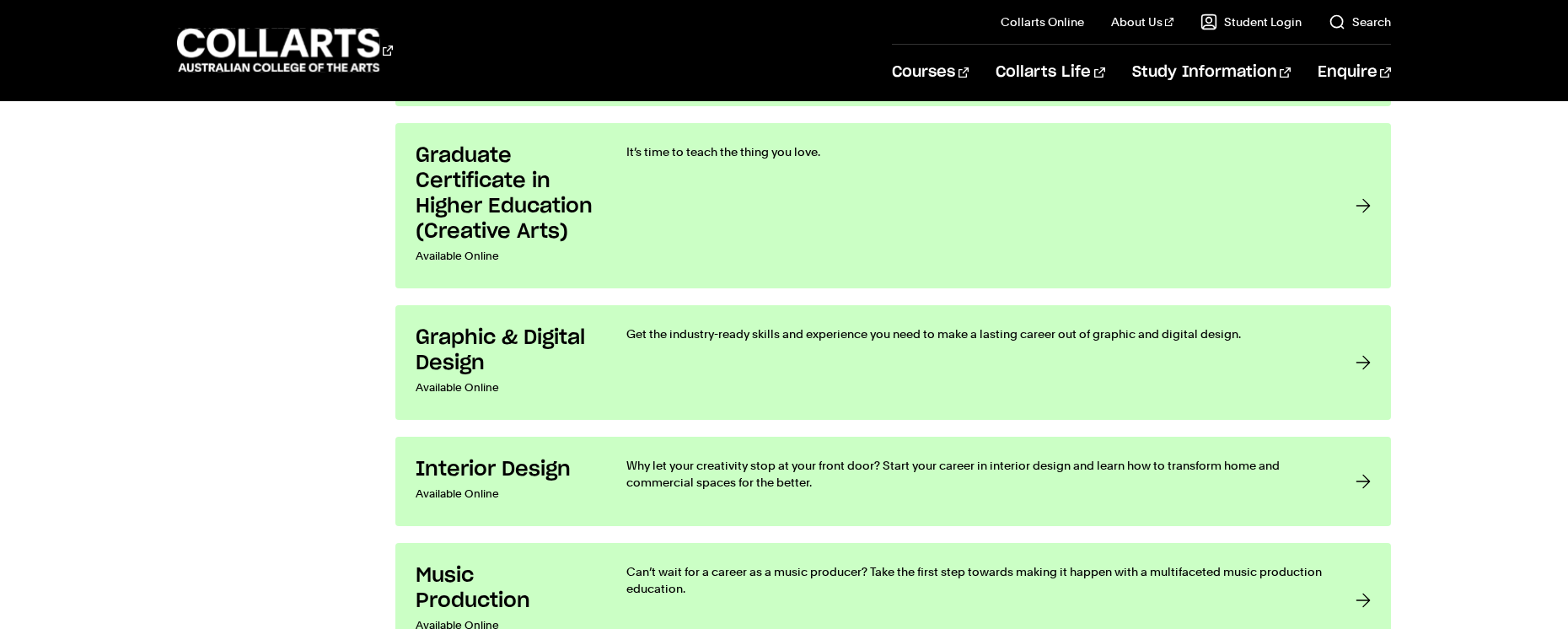
scroll to position [1884, 0]
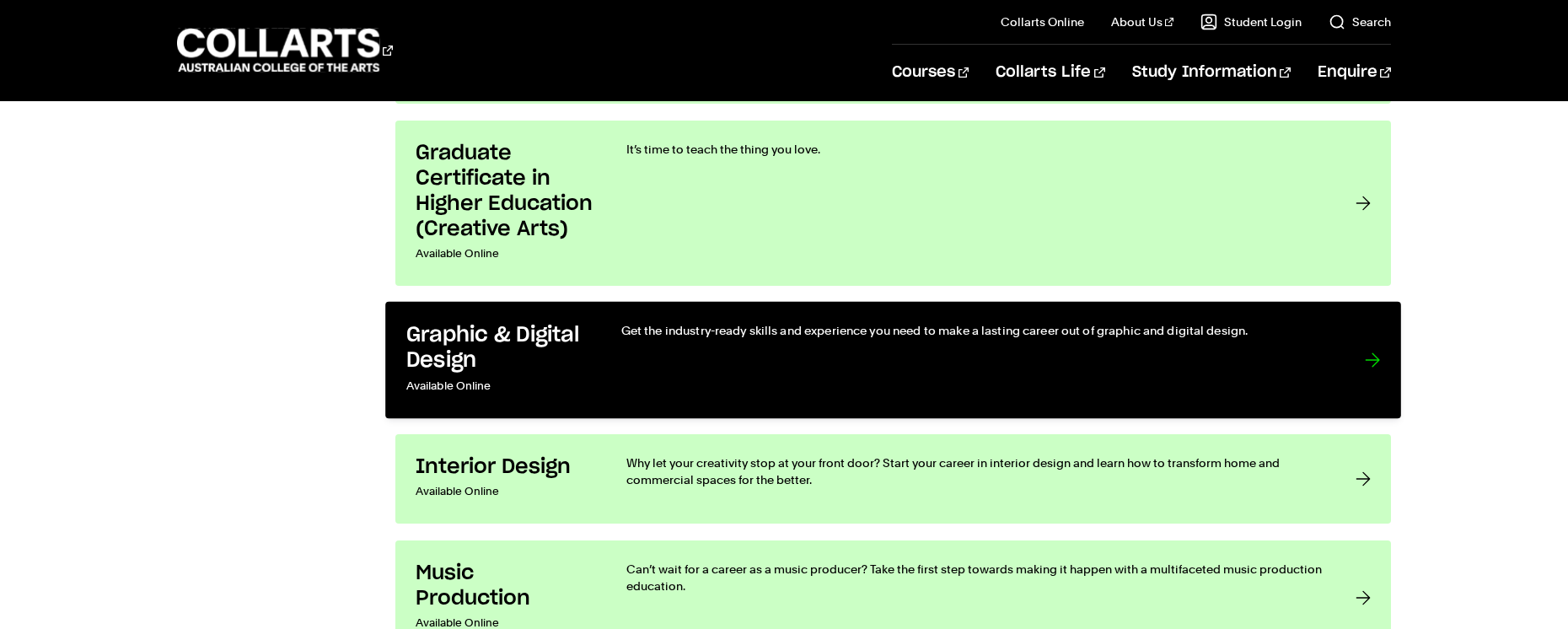
click at [695, 377] on div "Get the industry-ready skills and experience you need to make a lasting career …" at bounding box center [976, 359] width 709 height 76
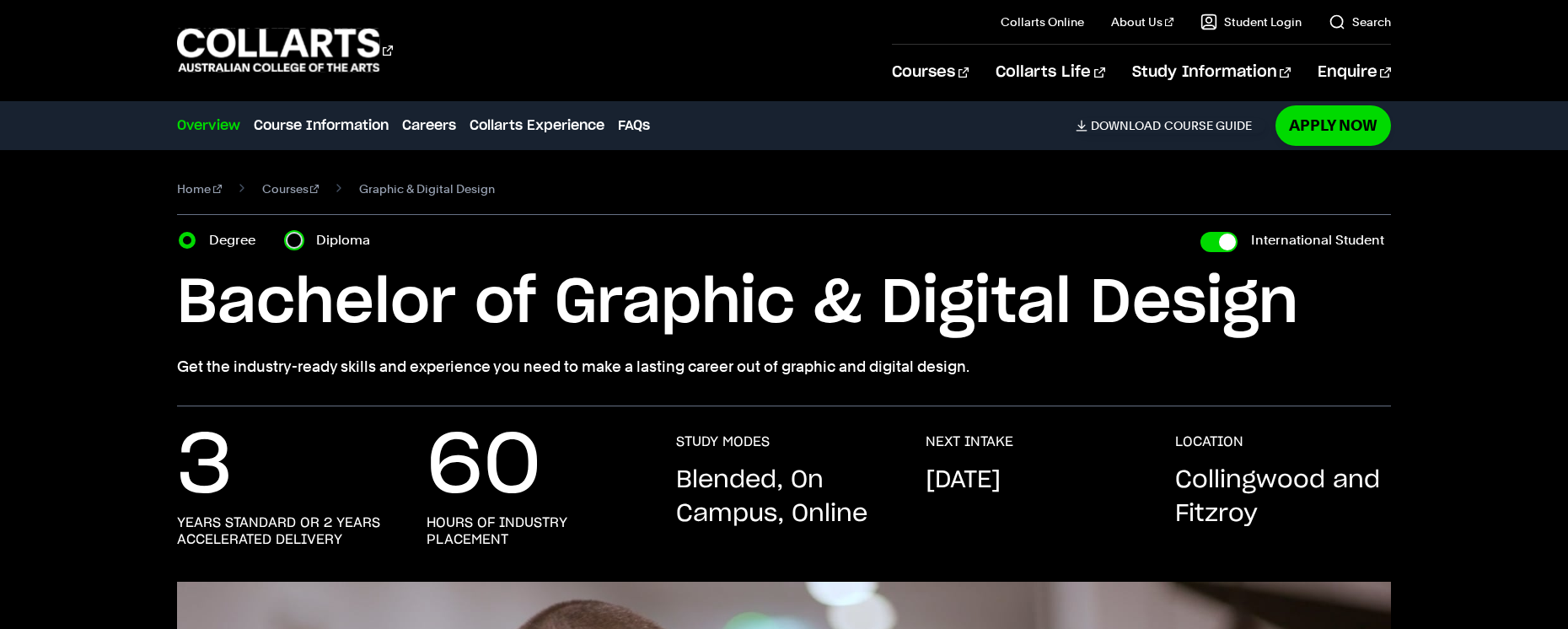
click at [294, 244] on input "Diploma" at bounding box center [294, 240] width 16 height 16
radio input "true"
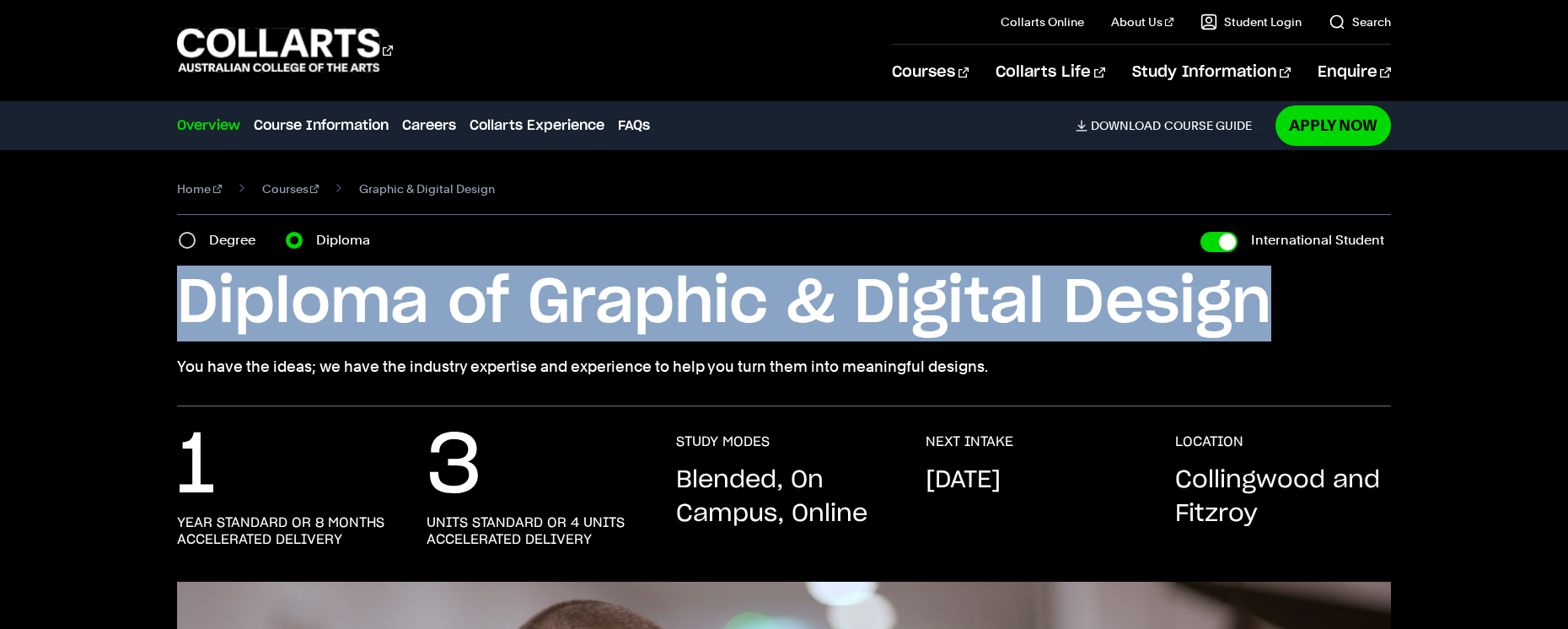
drag, startPoint x: 181, startPoint y: 303, endPoint x: 1314, endPoint y: 330, distance: 1133.3
click at [0, 0] on h1 "Diploma of Graphic & Digital Design" at bounding box center [0, 0] width 0 height 0
copy h1 "Diploma of Graphic & Digital Design"
click at [281, 195] on link "Courses" at bounding box center [291, 189] width 58 height 24
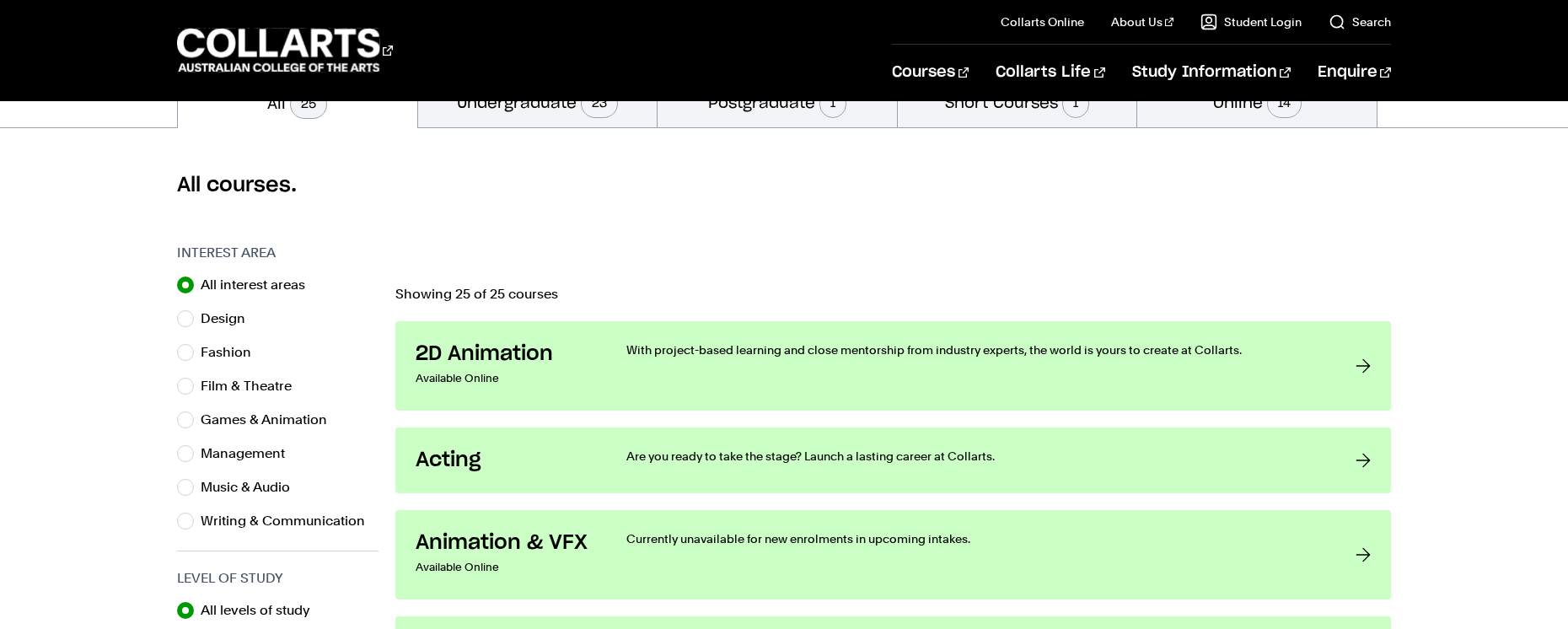
scroll to position [401, 0]
click at [185, 324] on input "Design" at bounding box center [185, 318] width 16 height 16
radio input "true"
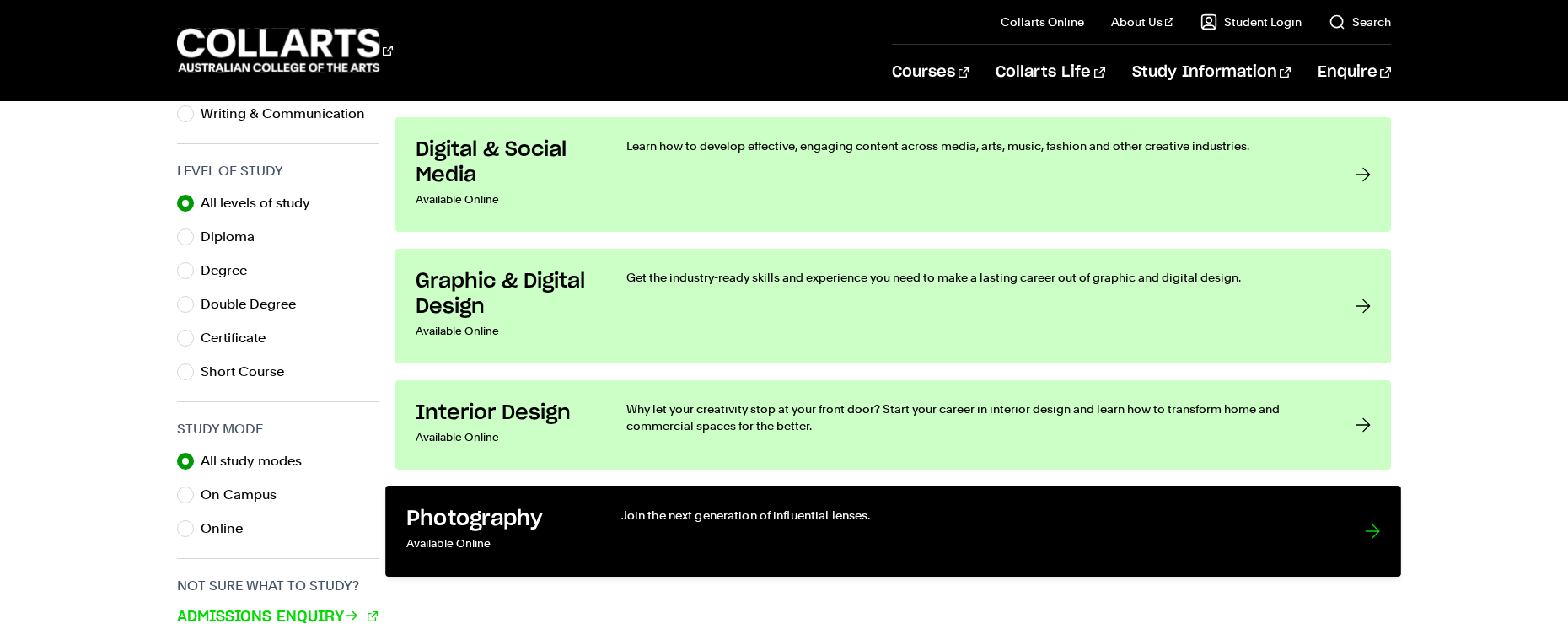
scroll to position [805, 0]
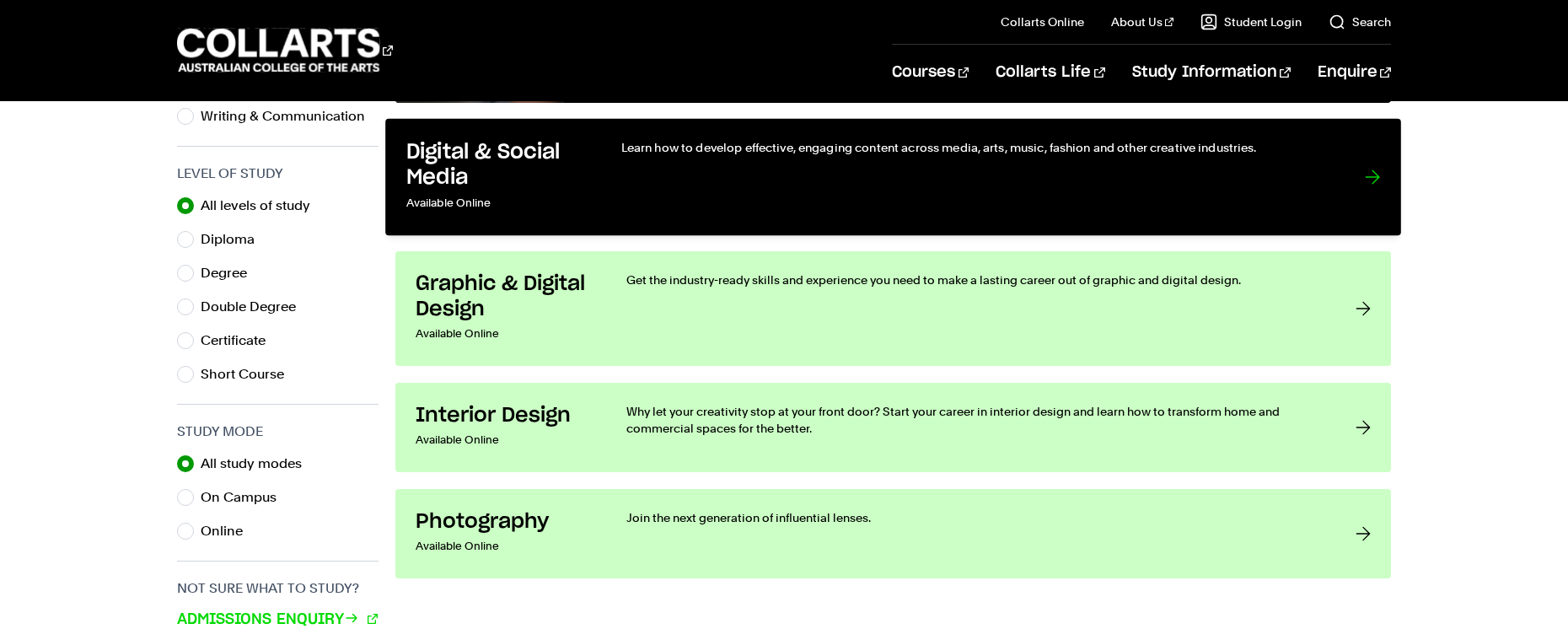
click at [590, 175] on link "Digital & Social Media Available Online Learn how to develop effective, engagin…" at bounding box center [894, 177] width 1016 height 117
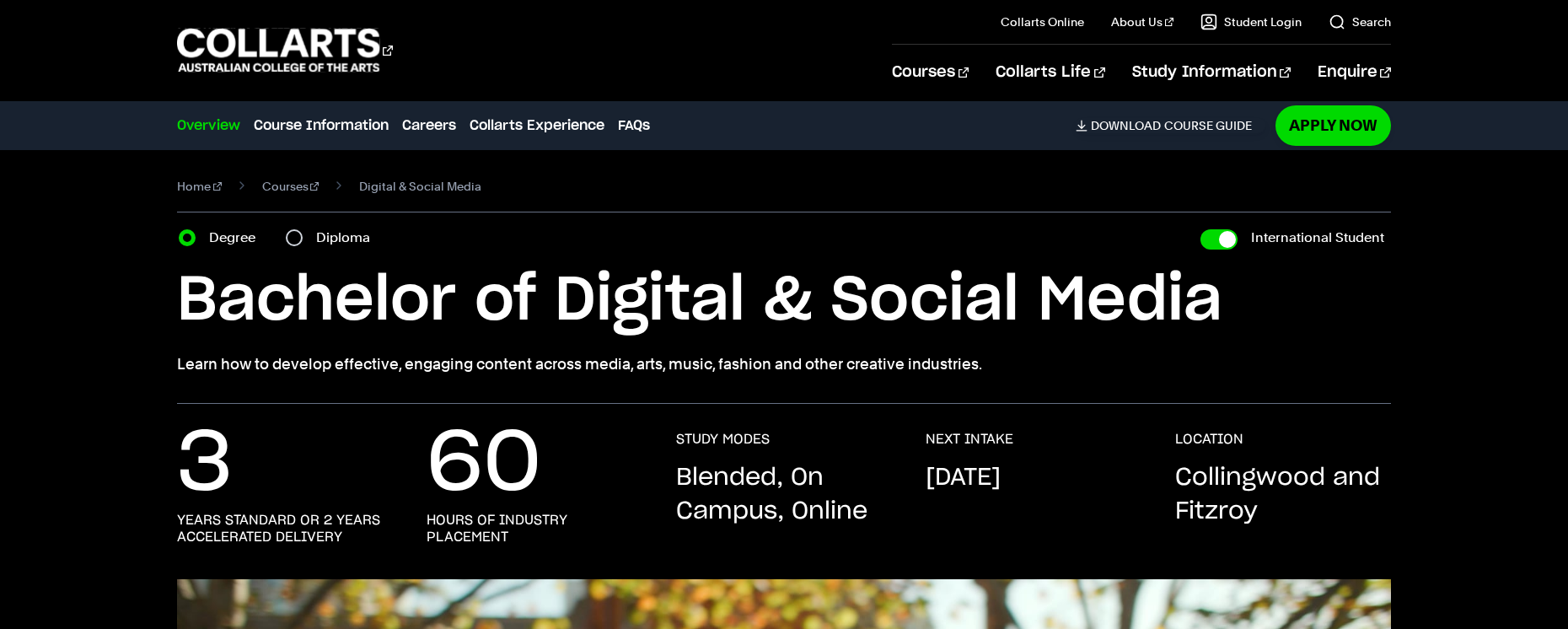
scroll to position [4, 0]
click at [301, 238] on input "Diploma" at bounding box center [294, 237] width 16 height 16
radio input "true"
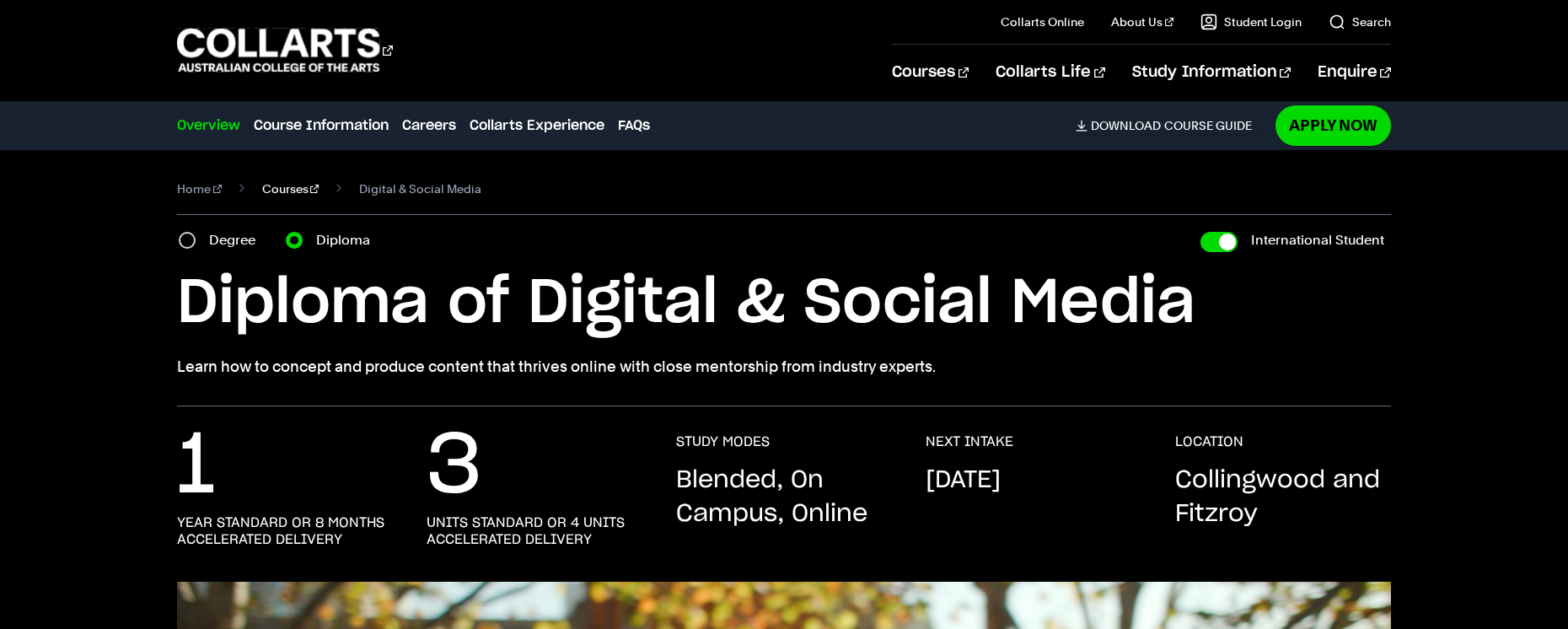
click at [295, 187] on link "Courses" at bounding box center [291, 189] width 58 height 24
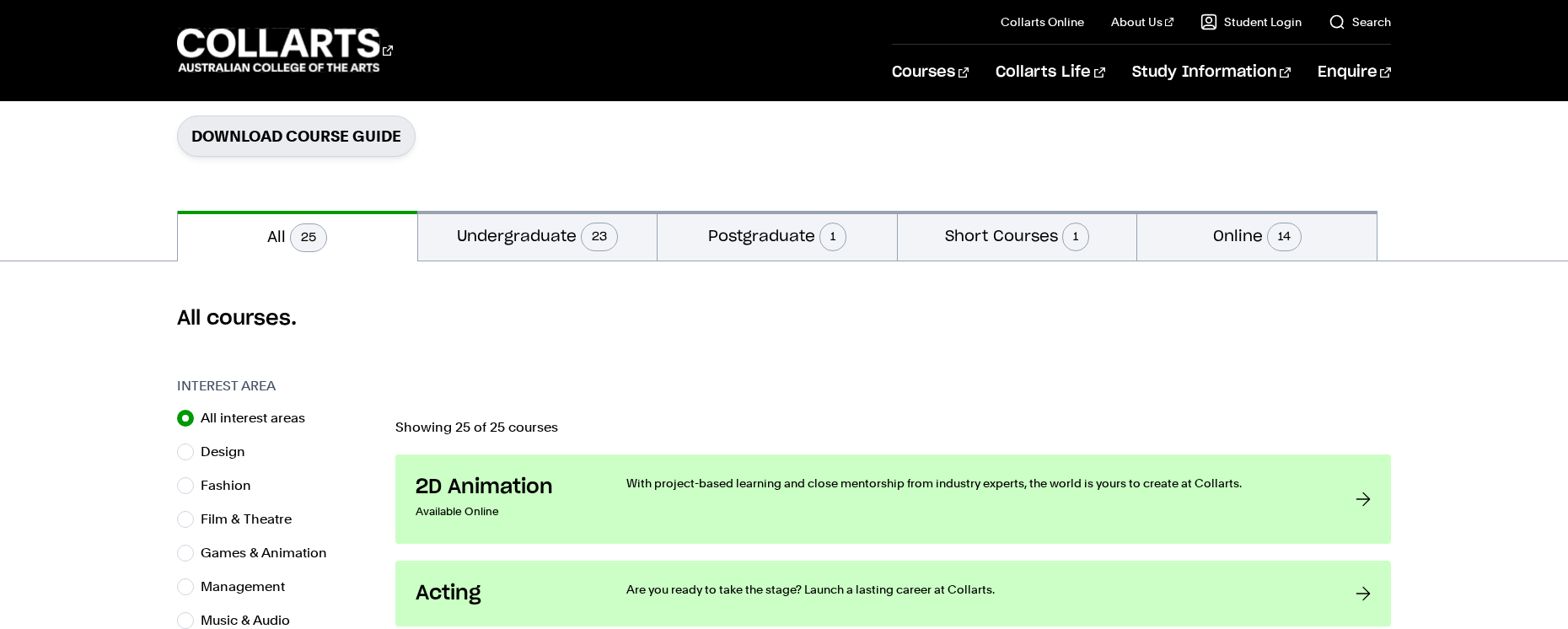
scroll to position [268, 0]
click at [994, 235] on button "Short Courses 1" at bounding box center [1018, 235] width 239 height 49
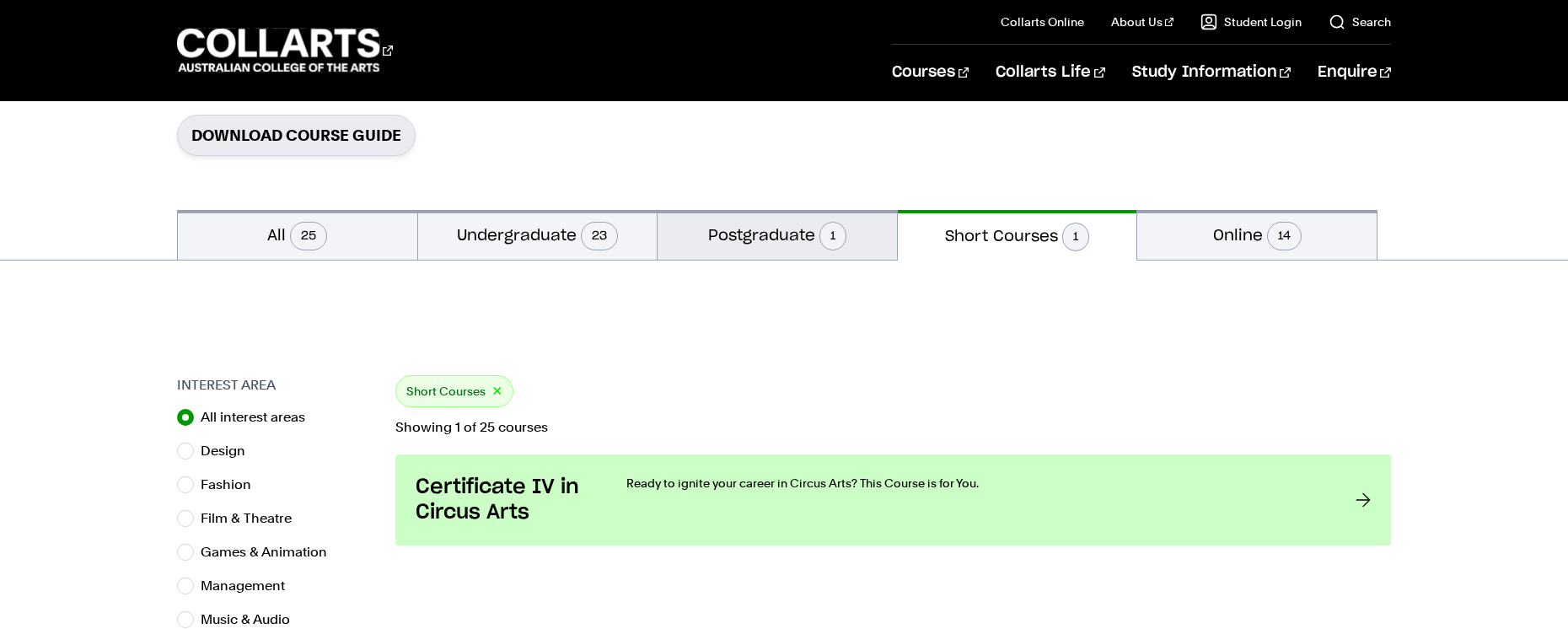
click at [843, 227] on span "1" at bounding box center [833, 236] width 27 height 28
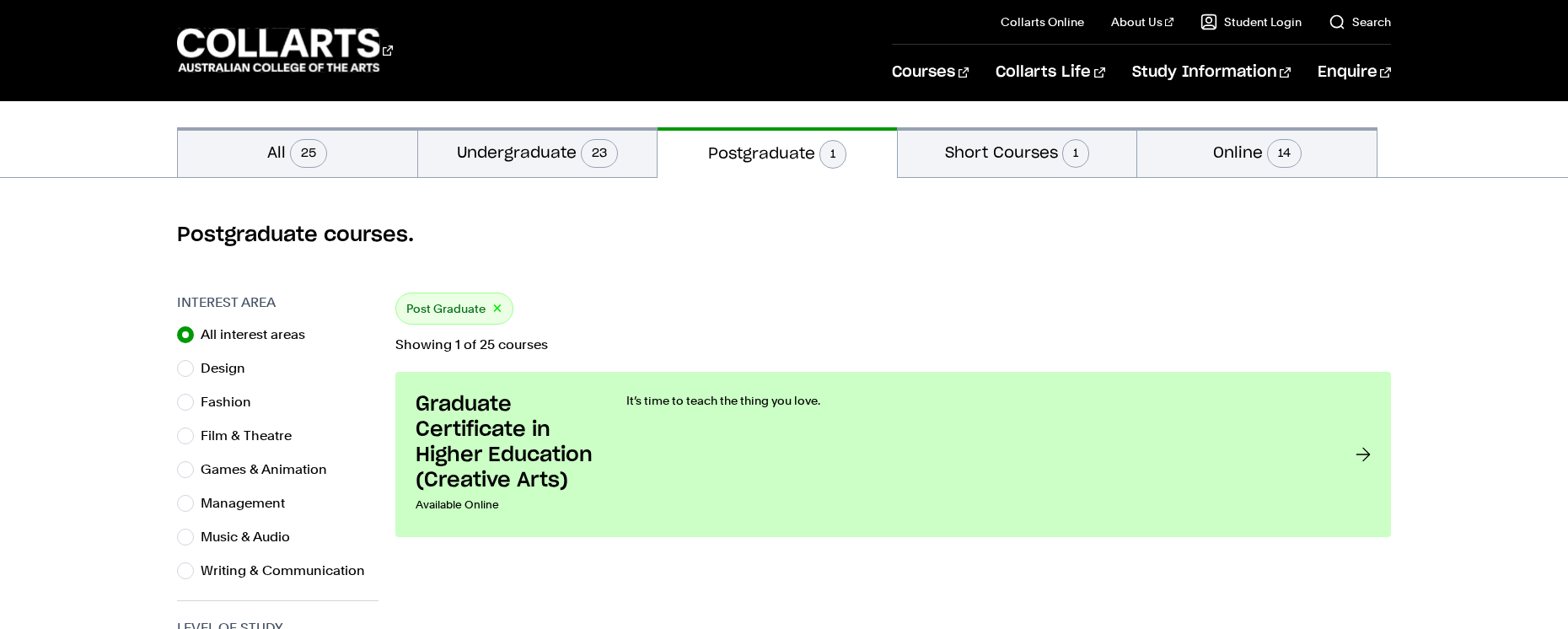
scroll to position [353, 0]
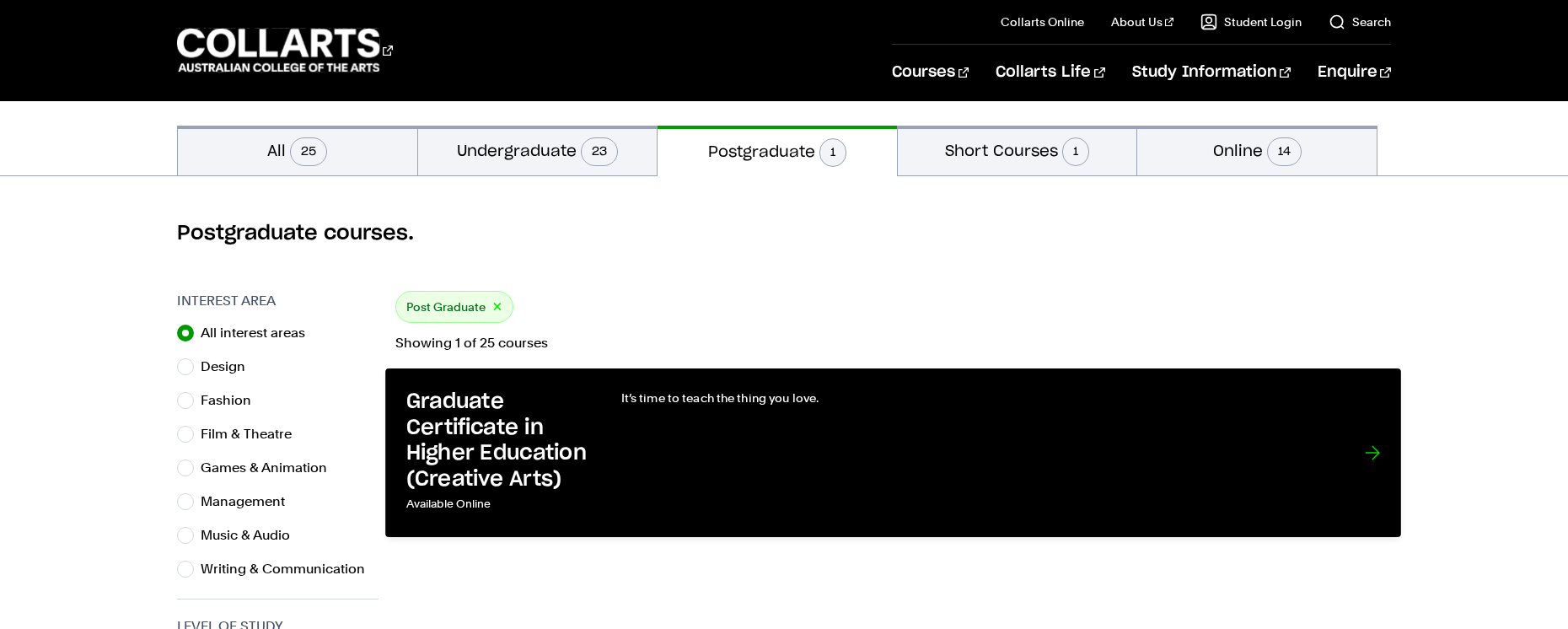
click at [471, 457] on h3 "Graduate Certificate in Higher Education (Creative Arts)" at bounding box center [496, 441] width 180 height 103
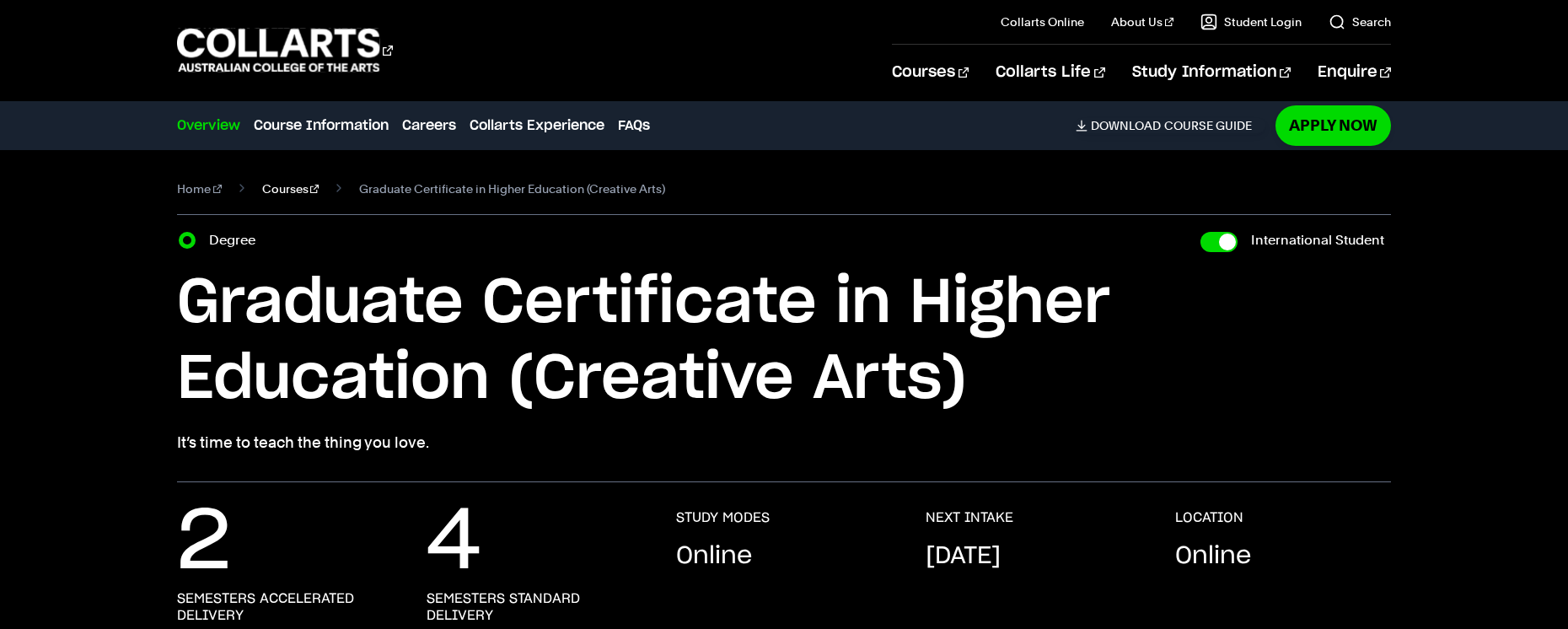
click at [262, 184] on link "Courses" at bounding box center [291, 189] width 58 height 24
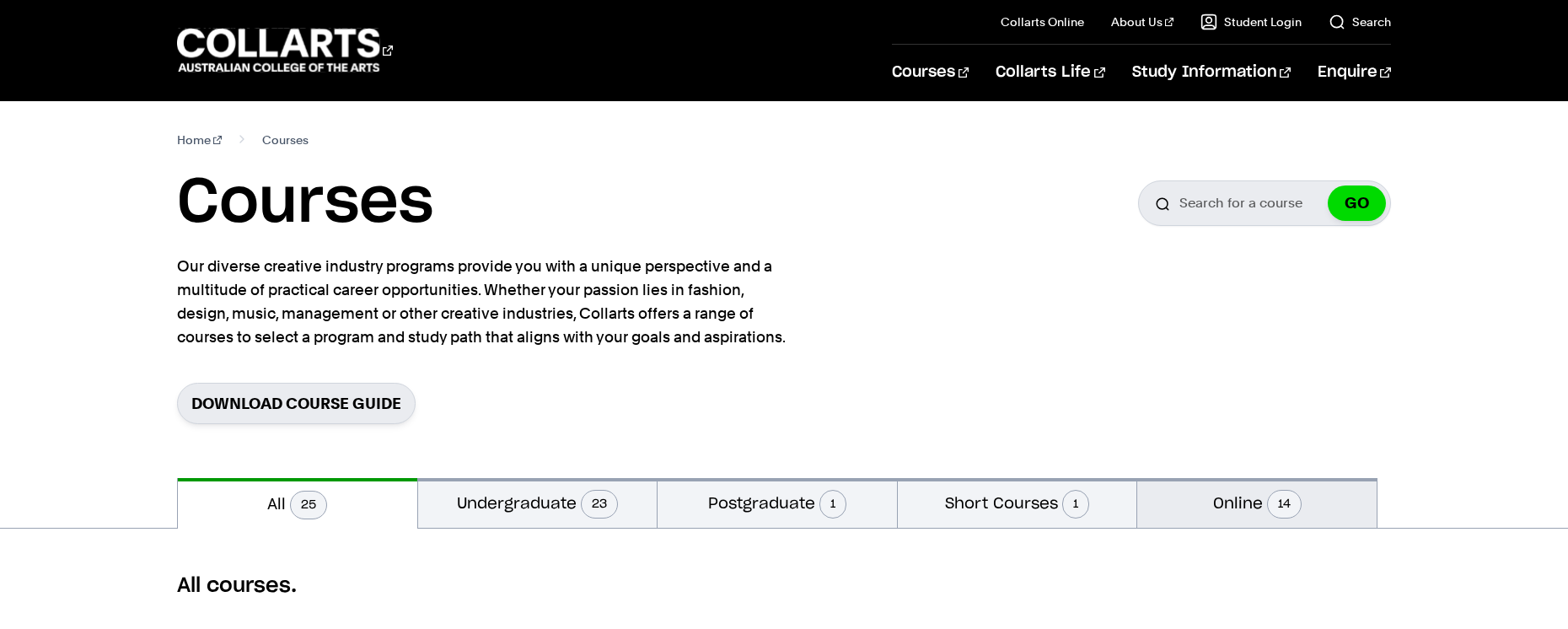
click at [1224, 510] on button "Online 14" at bounding box center [1257, 503] width 239 height 49
radio input "false"
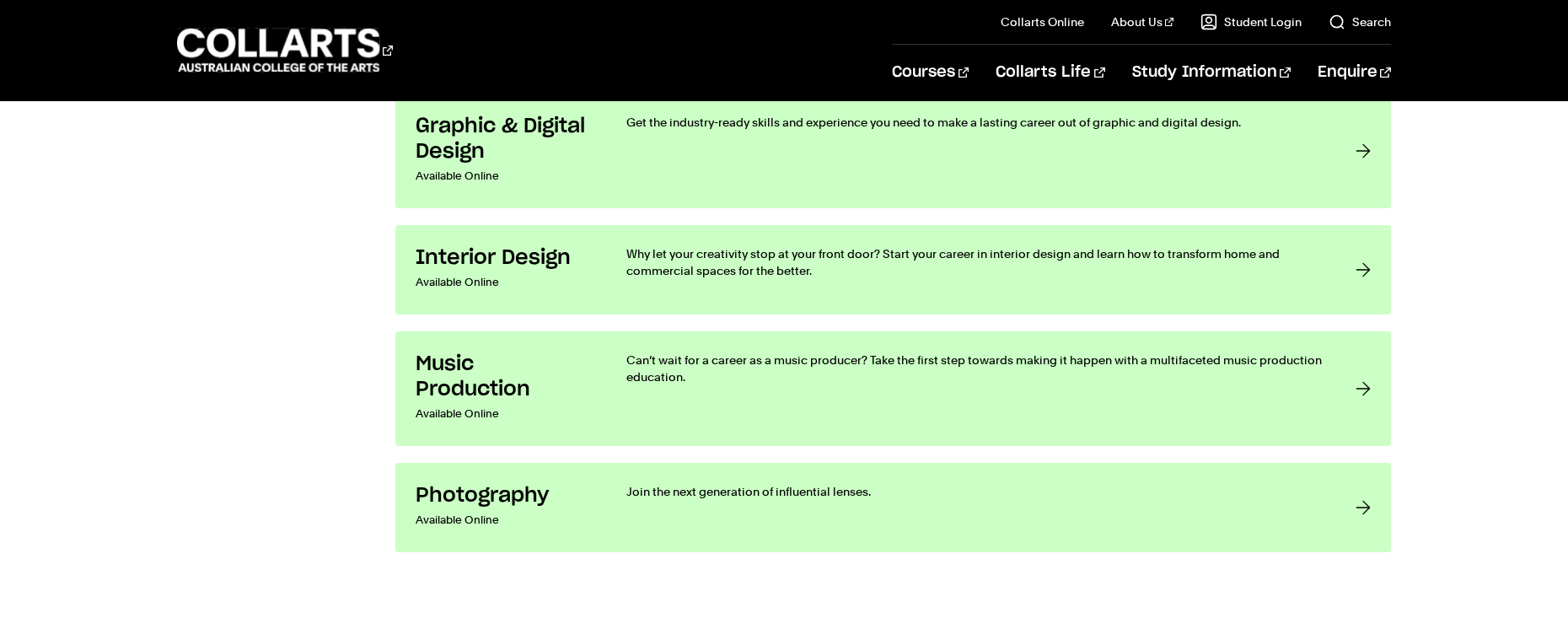
scroll to position [2156, 0]
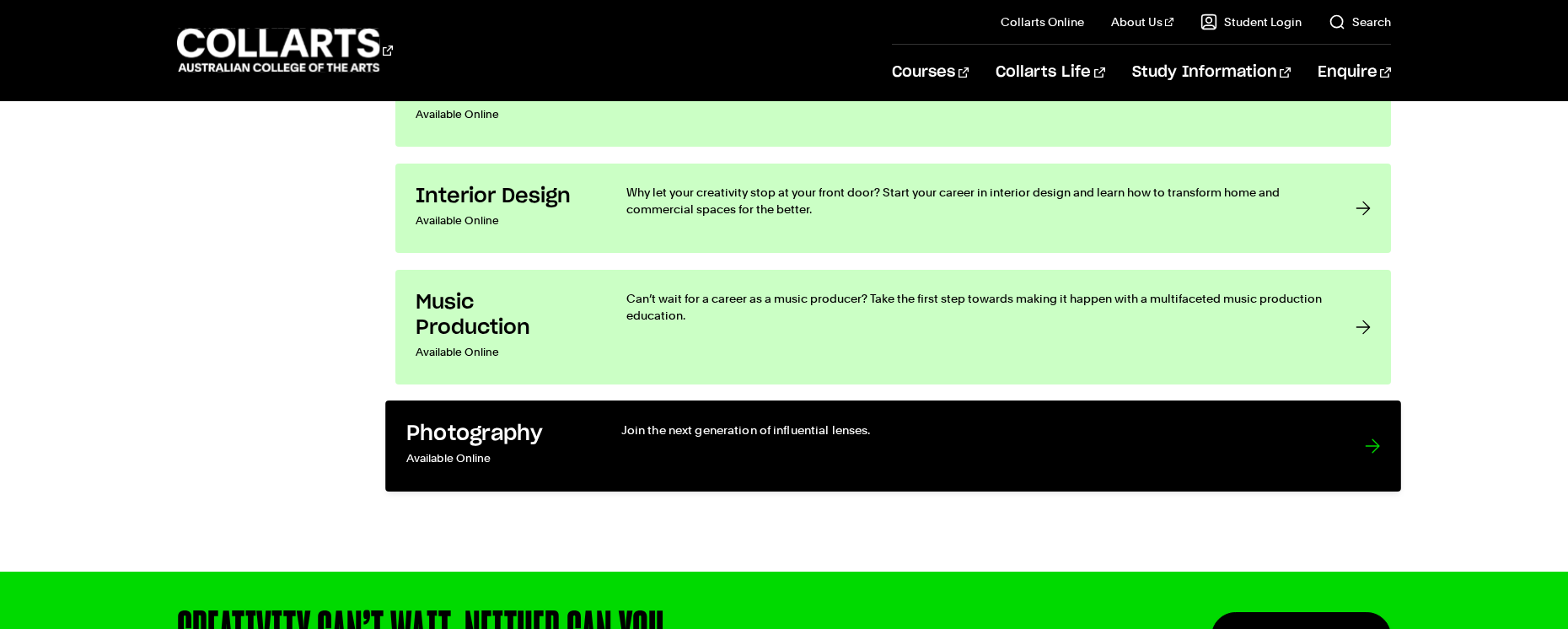
click at [885, 468] on div "Join the next generation of influential lenses." at bounding box center [976, 446] width 709 height 49
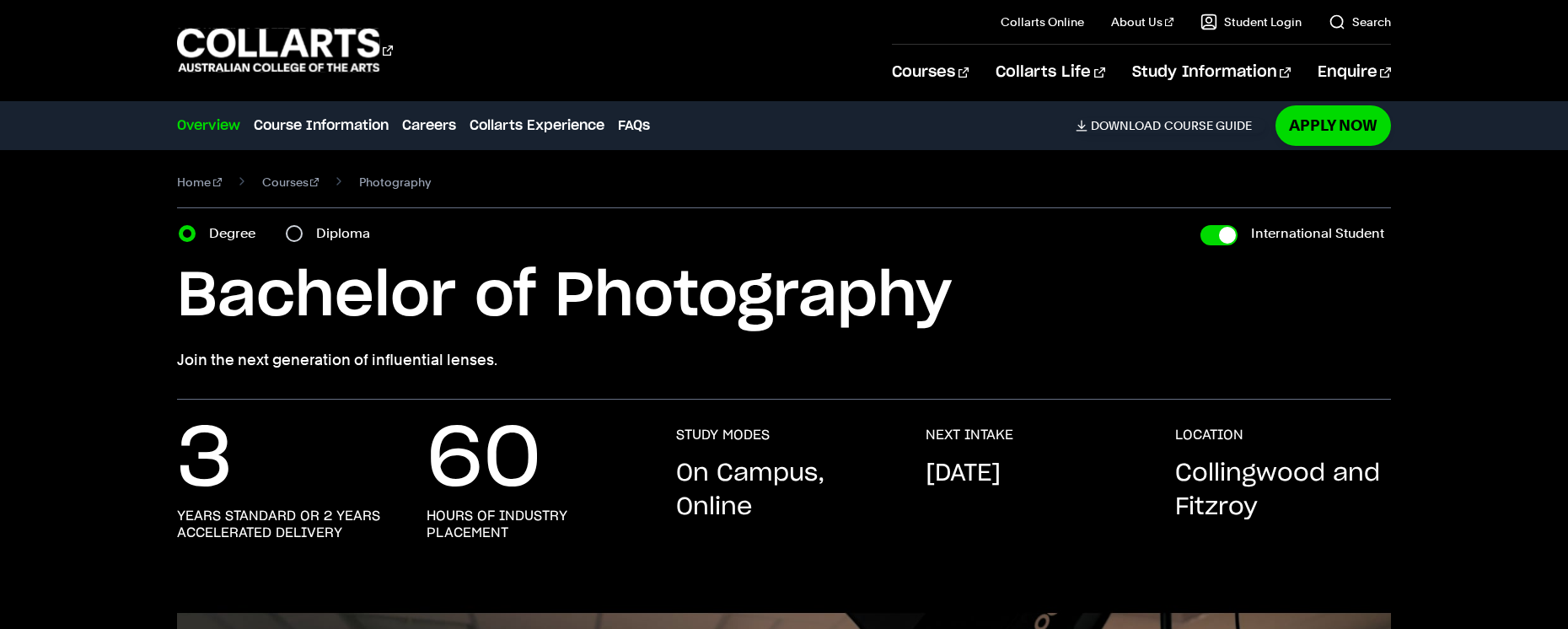
scroll to position [9, 0]
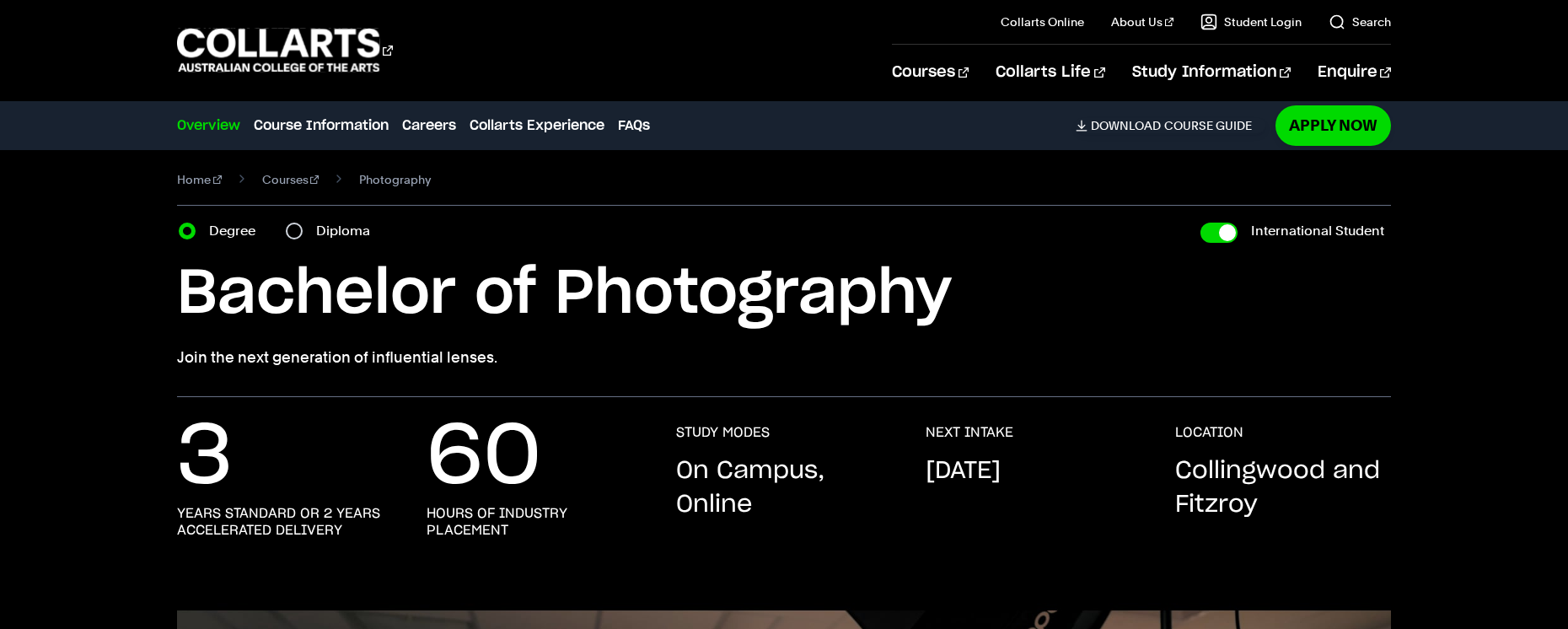
click at [302, 234] on div "Diploma" at bounding box center [333, 231] width 94 height 24
click at [297, 234] on input "Diploma" at bounding box center [294, 231] width 16 height 16
radio input "true"
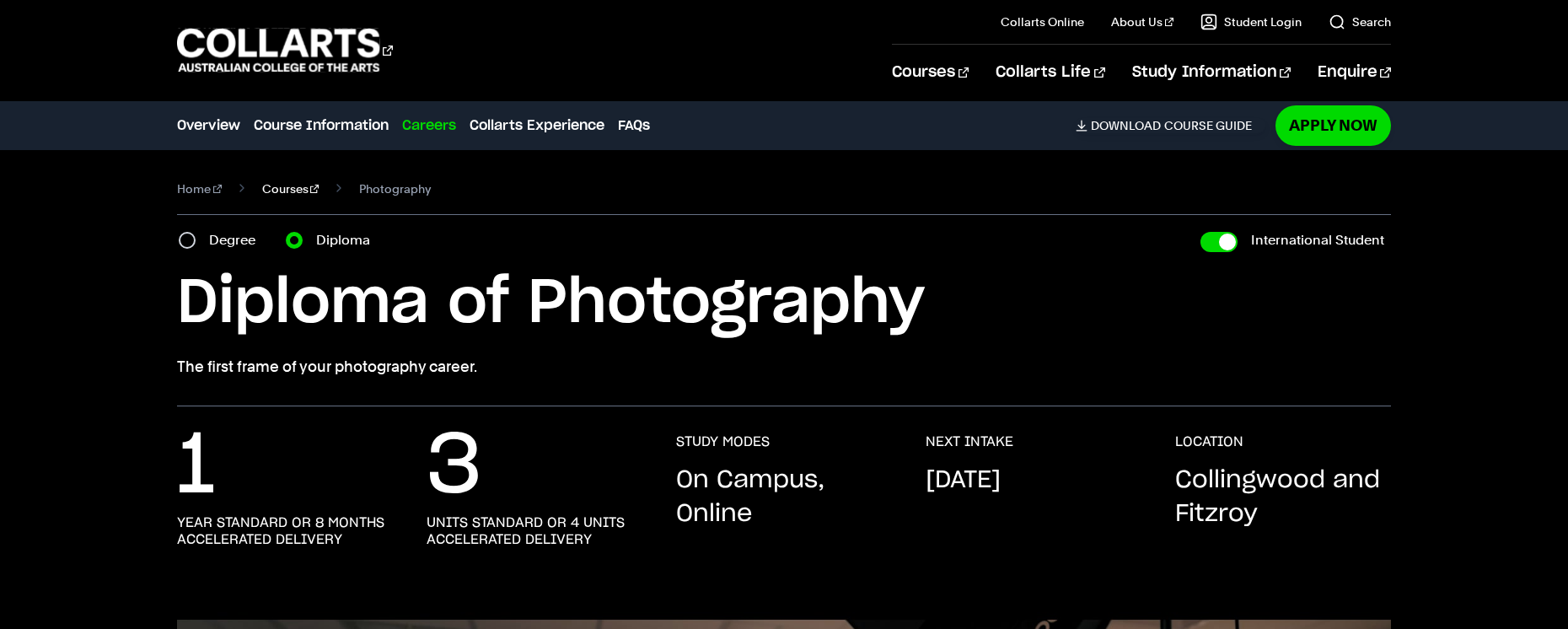
click at [262, 191] on link "Courses" at bounding box center [291, 189] width 58 height 24
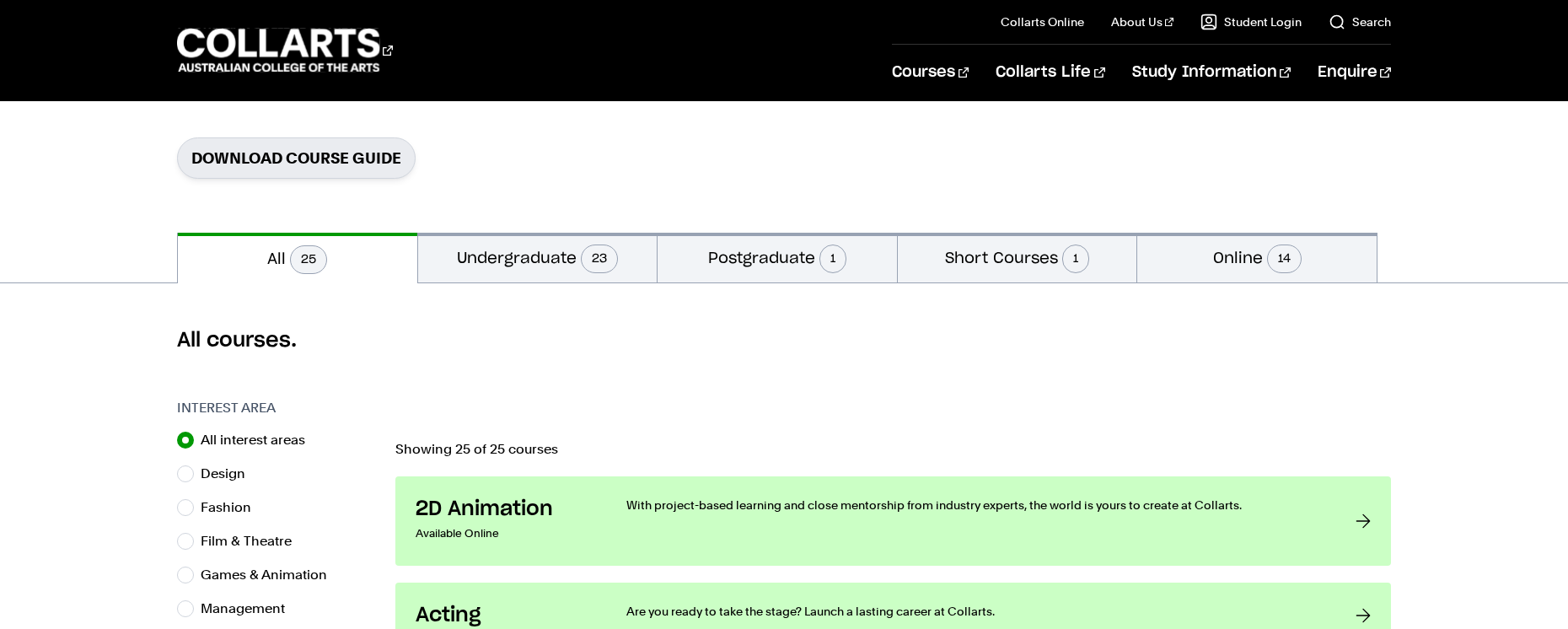
scroll to position [302, 0]
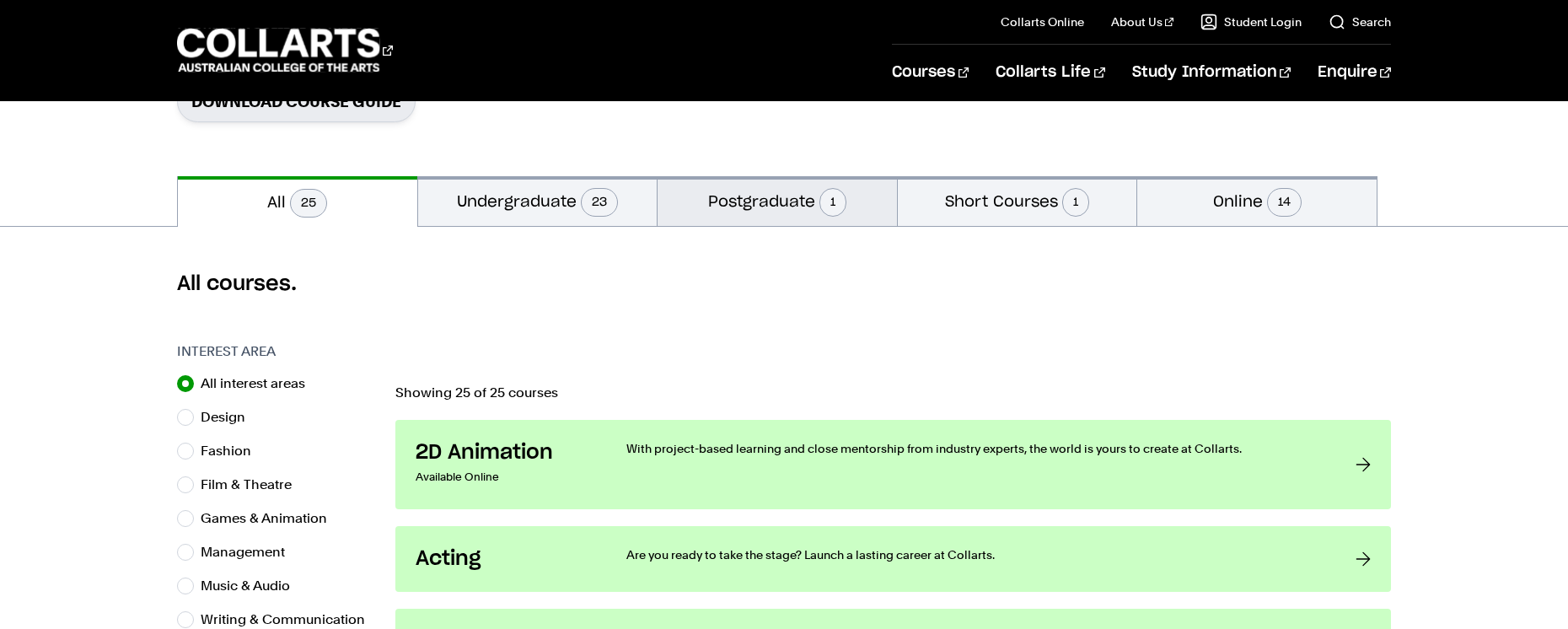
click at [732, 207] on button "Postgraduate 1" at bounding box center [778, 201] width 239 height 49
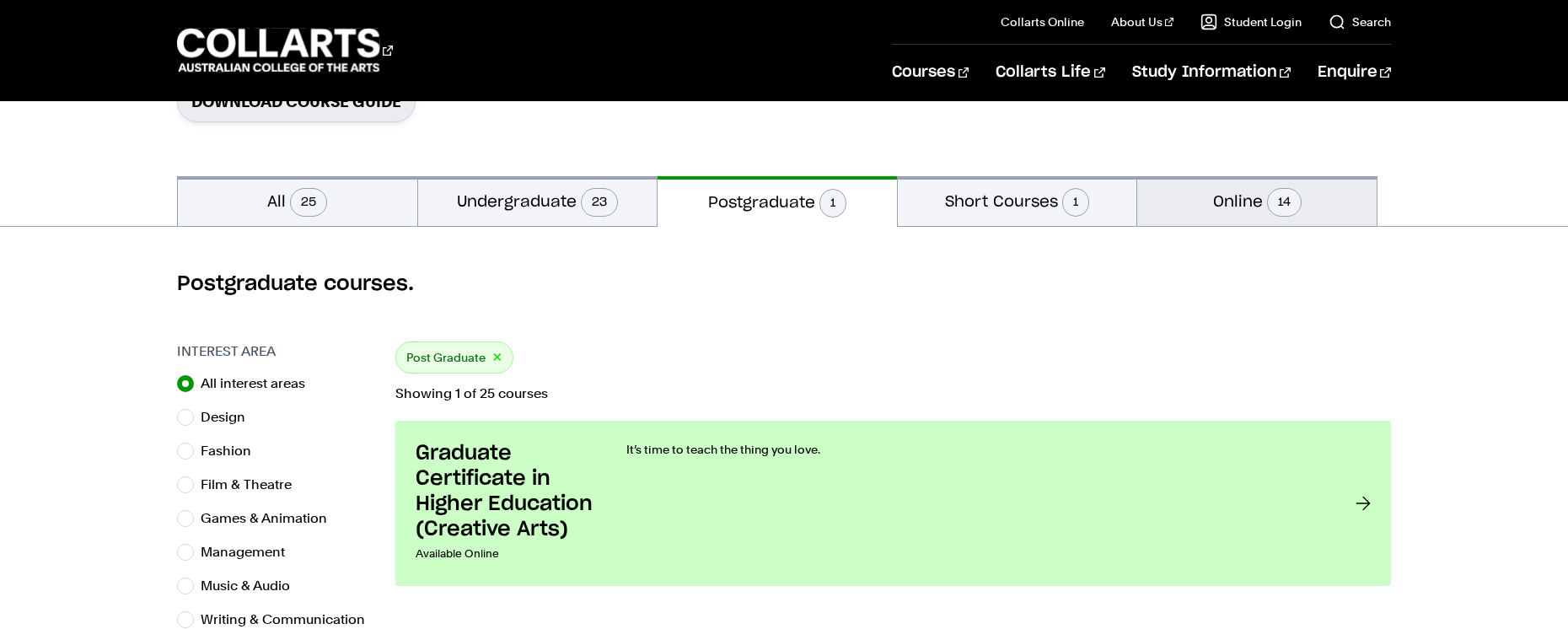
click at [1245, 191] on button "Online 14" at bounding box center [1257, 201] width 239 height 49
radio input "false"
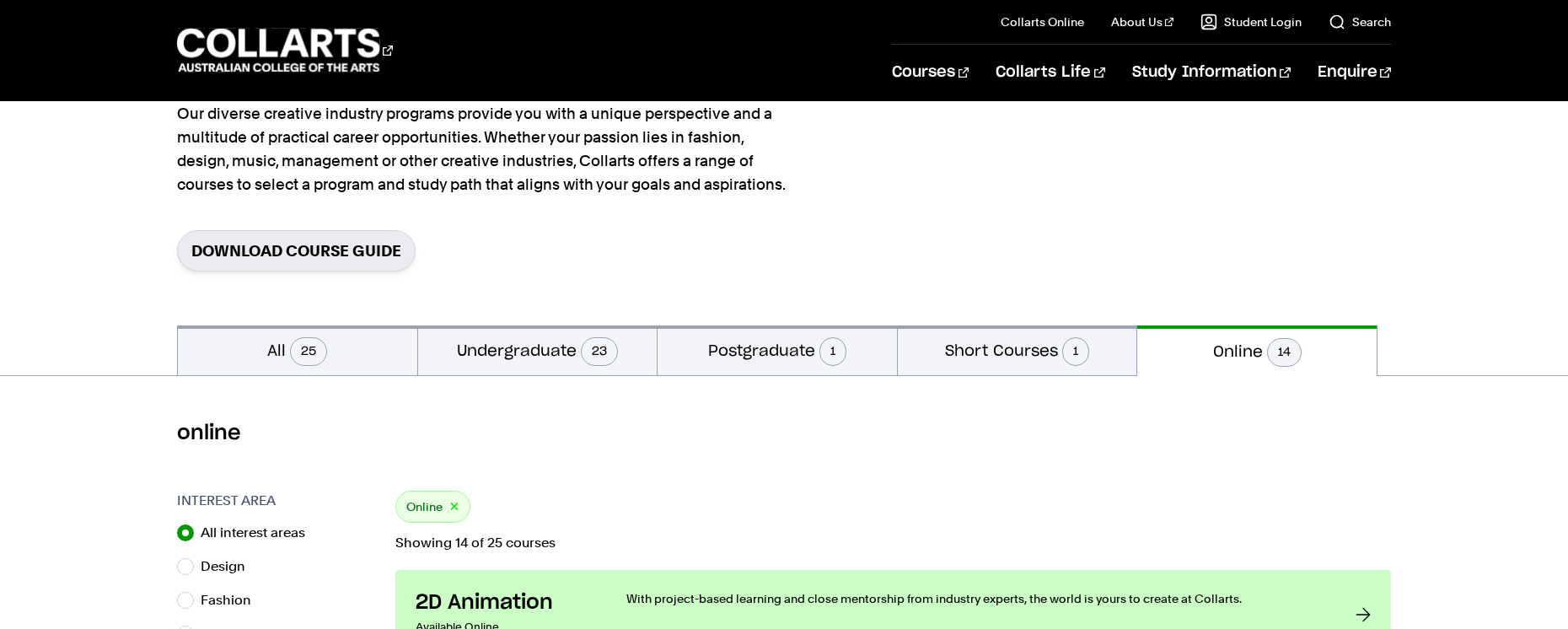
scroll to position [159, 0]
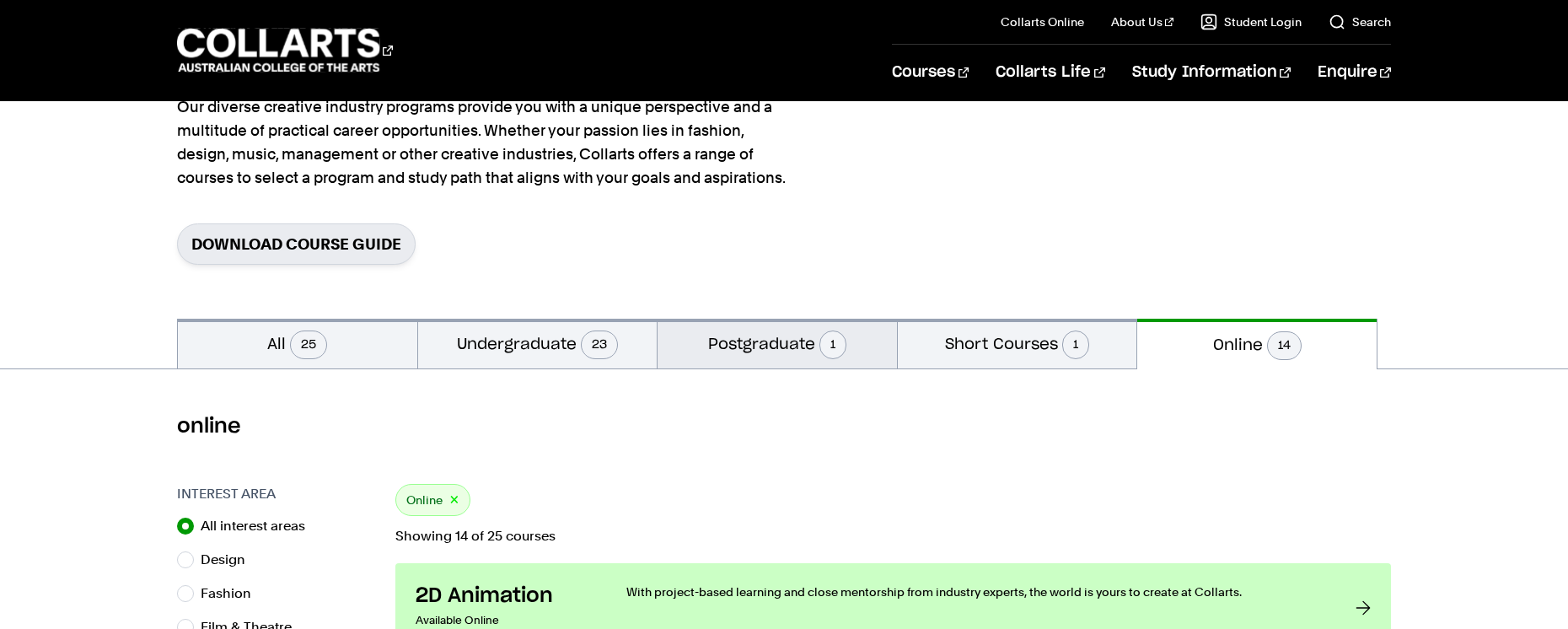
click at [812, 333] on button "Postgraduate 1" at bounding box center [778, 344] width 239 height 49
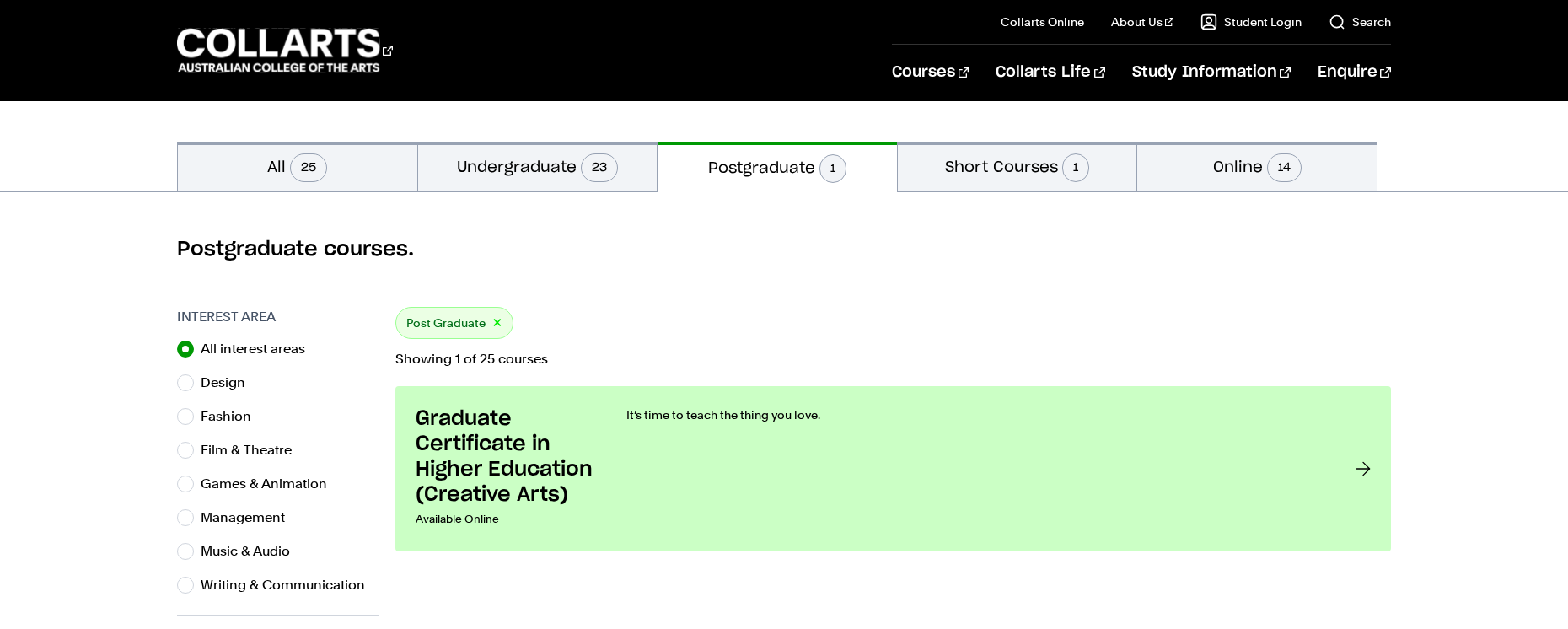
scroll to position [336, 0]
click at [1024, 167] on button "Short Courses 1" at bounding box center [1018, 167] width 239 height 49
